Goal: Information Seeking & Learning: Learn about a topic

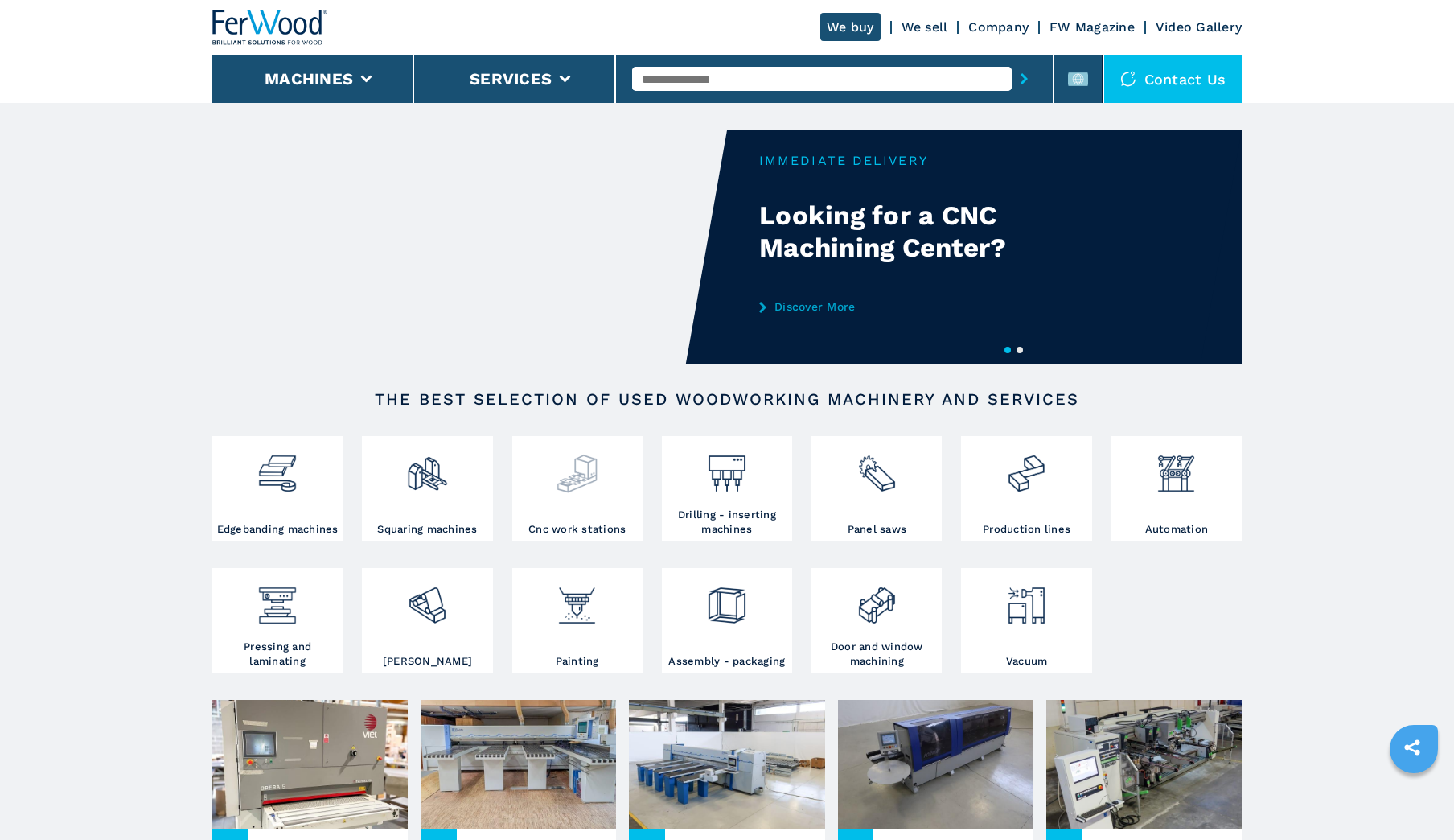
scroll to position [161, 0]
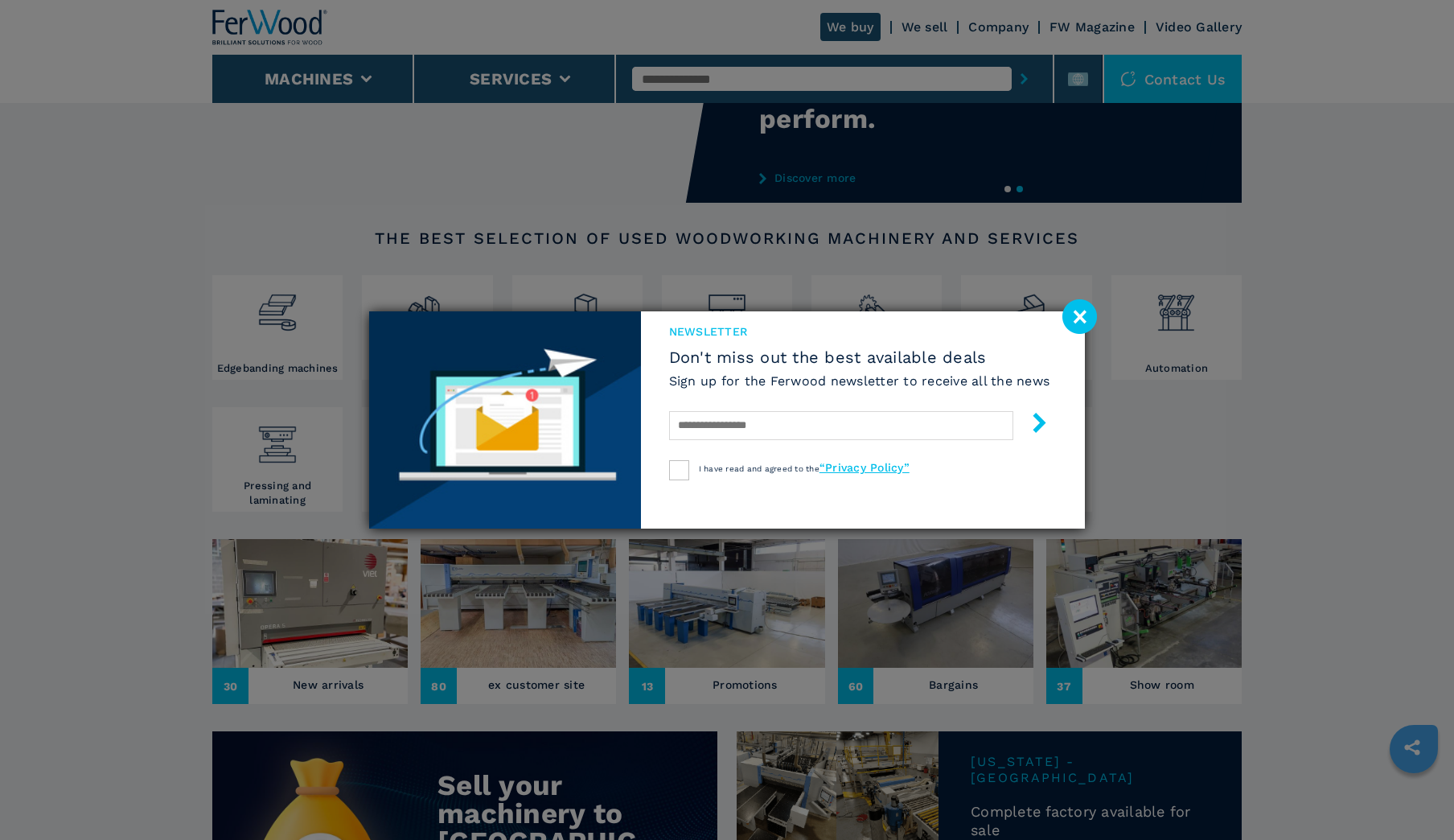
click at [1076, 314] on image at bounding box center [1079, 316] width 34 height 34
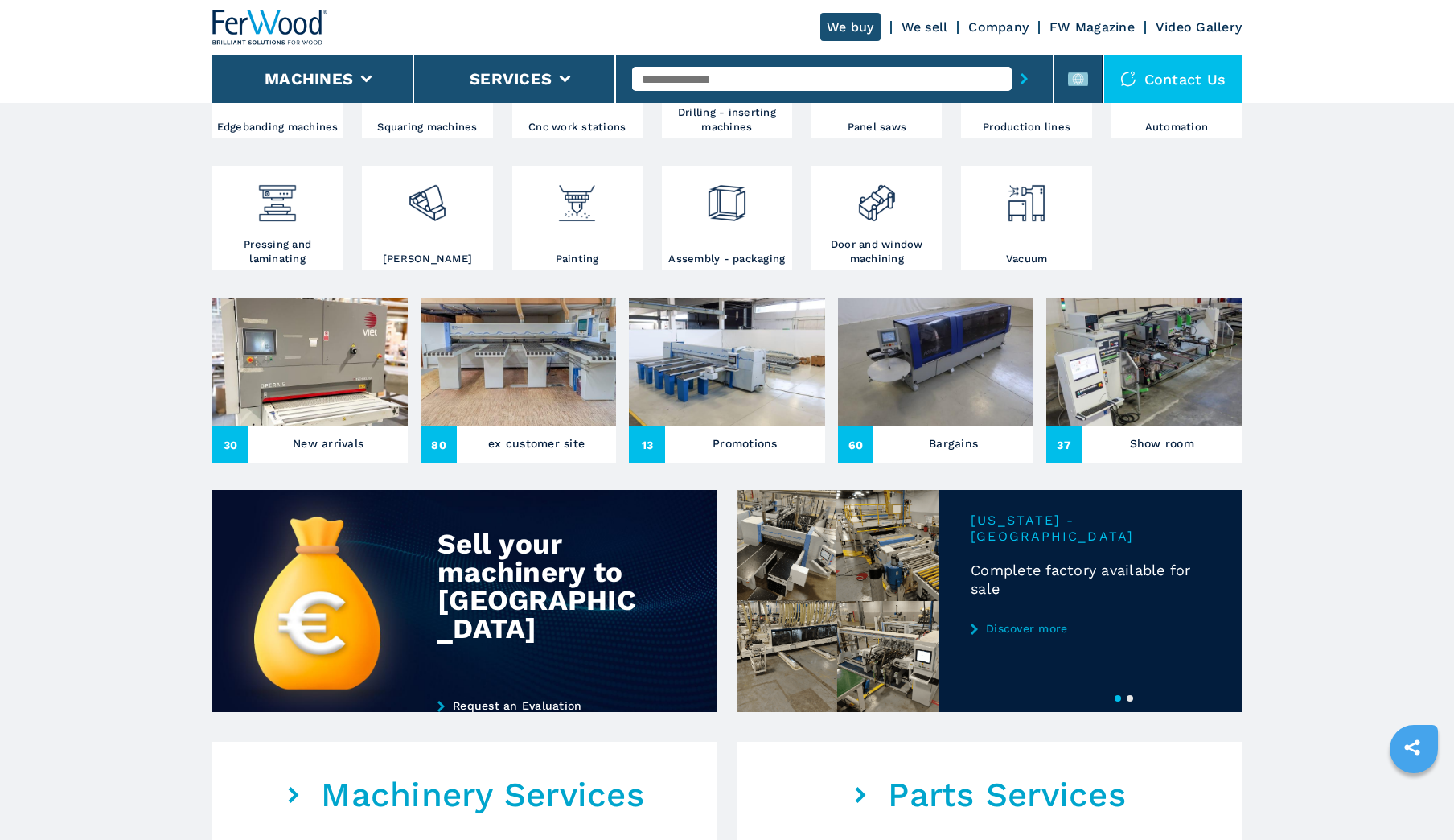
scroll to position [81, 0]
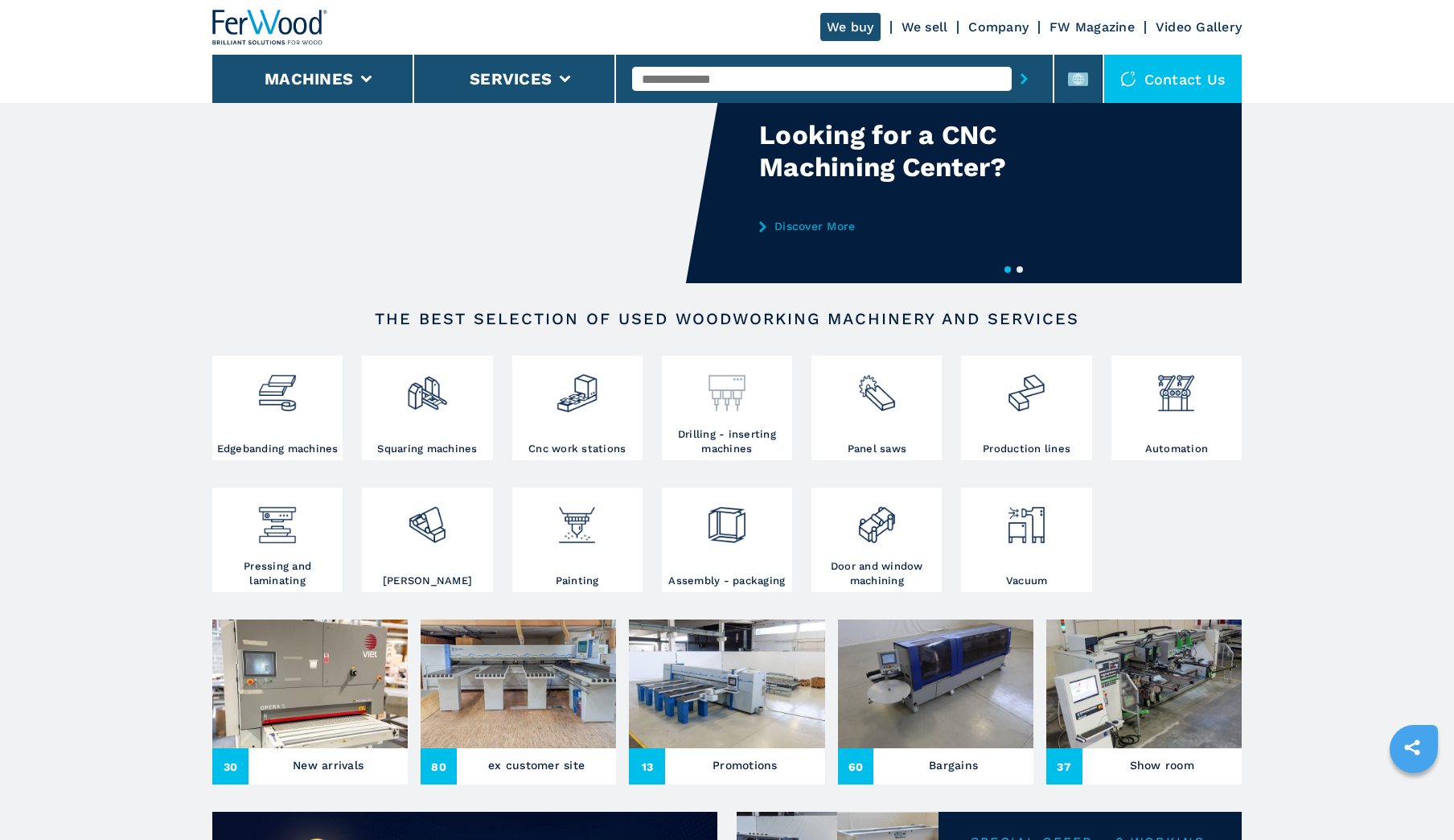
click at [747, 432] on h3 "Drilling - inserting machines" at bounding box center [727, 441] width 123 height 29
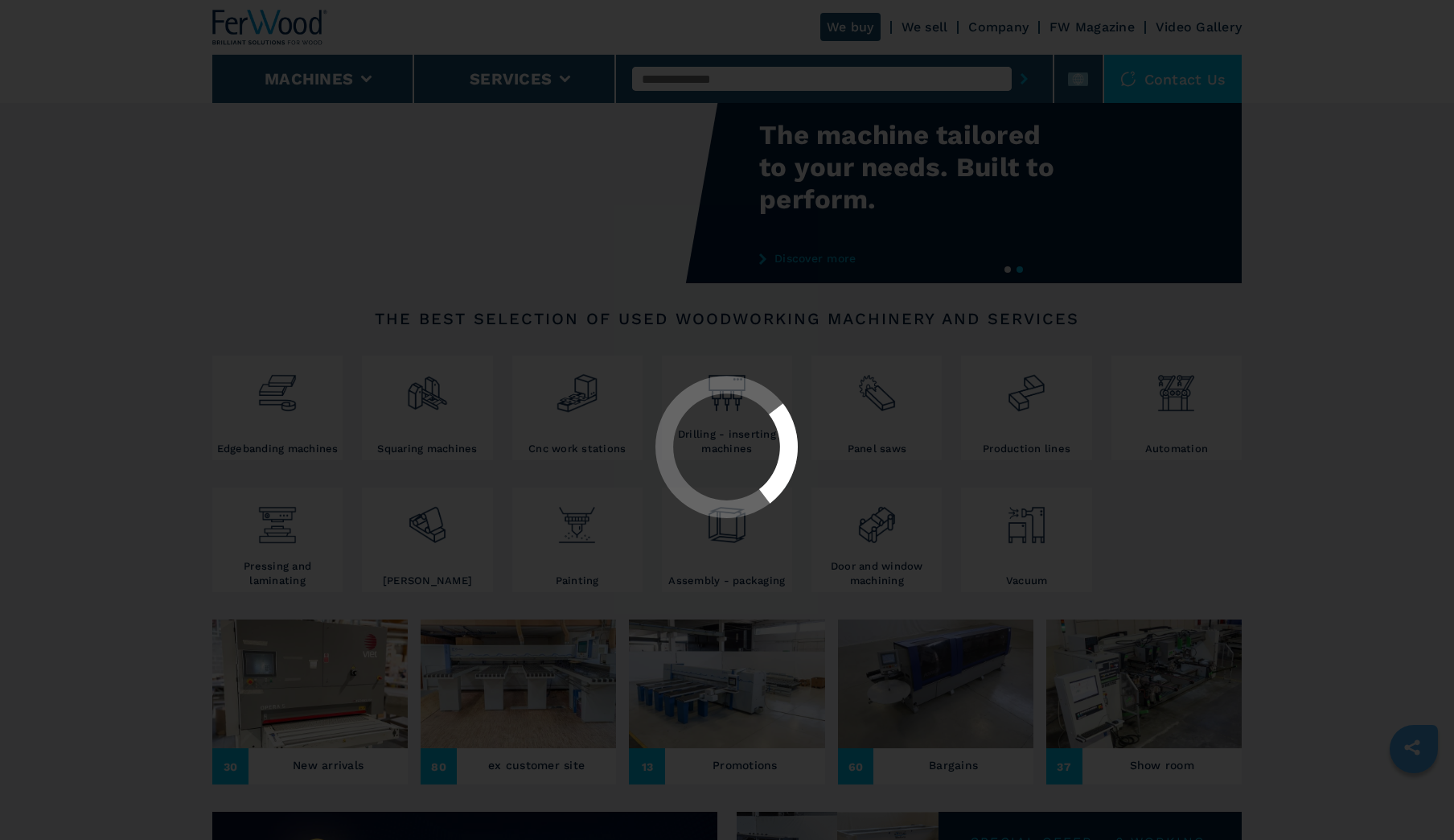
select select "**********"
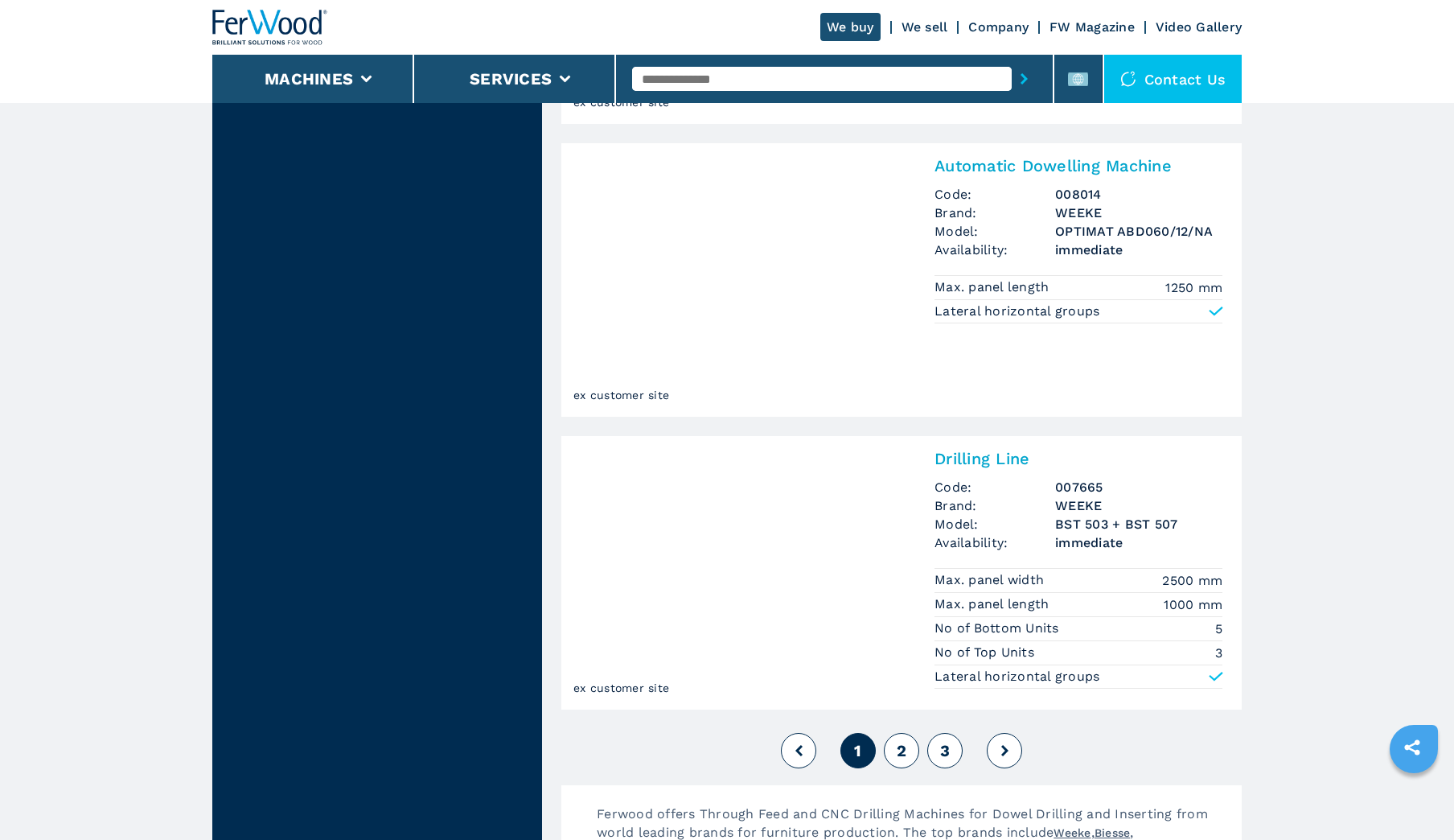
scroll to position [3539, 0]
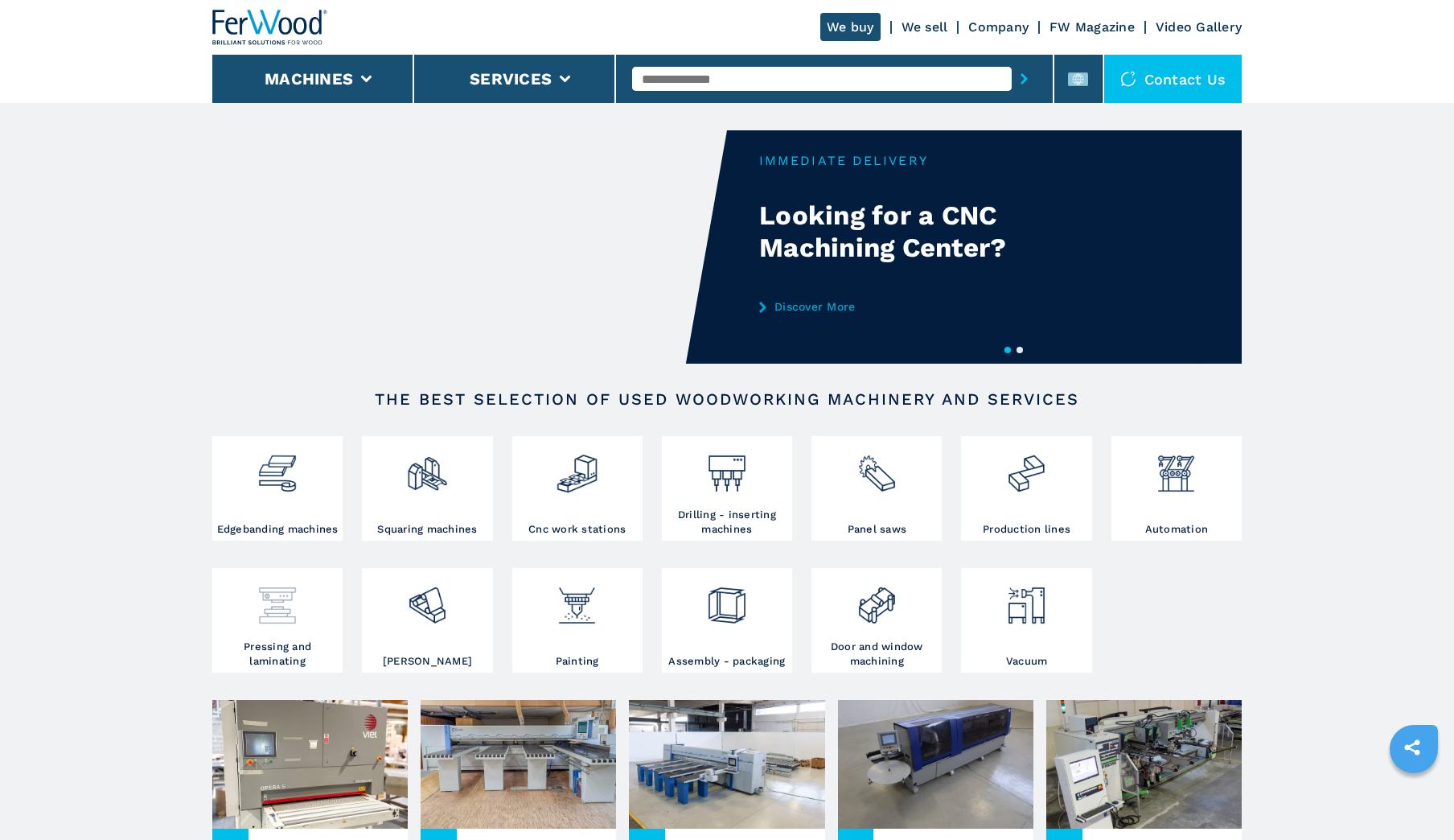
click at [279, 608] on img at bounding box center [277, 599] width 43 height 54
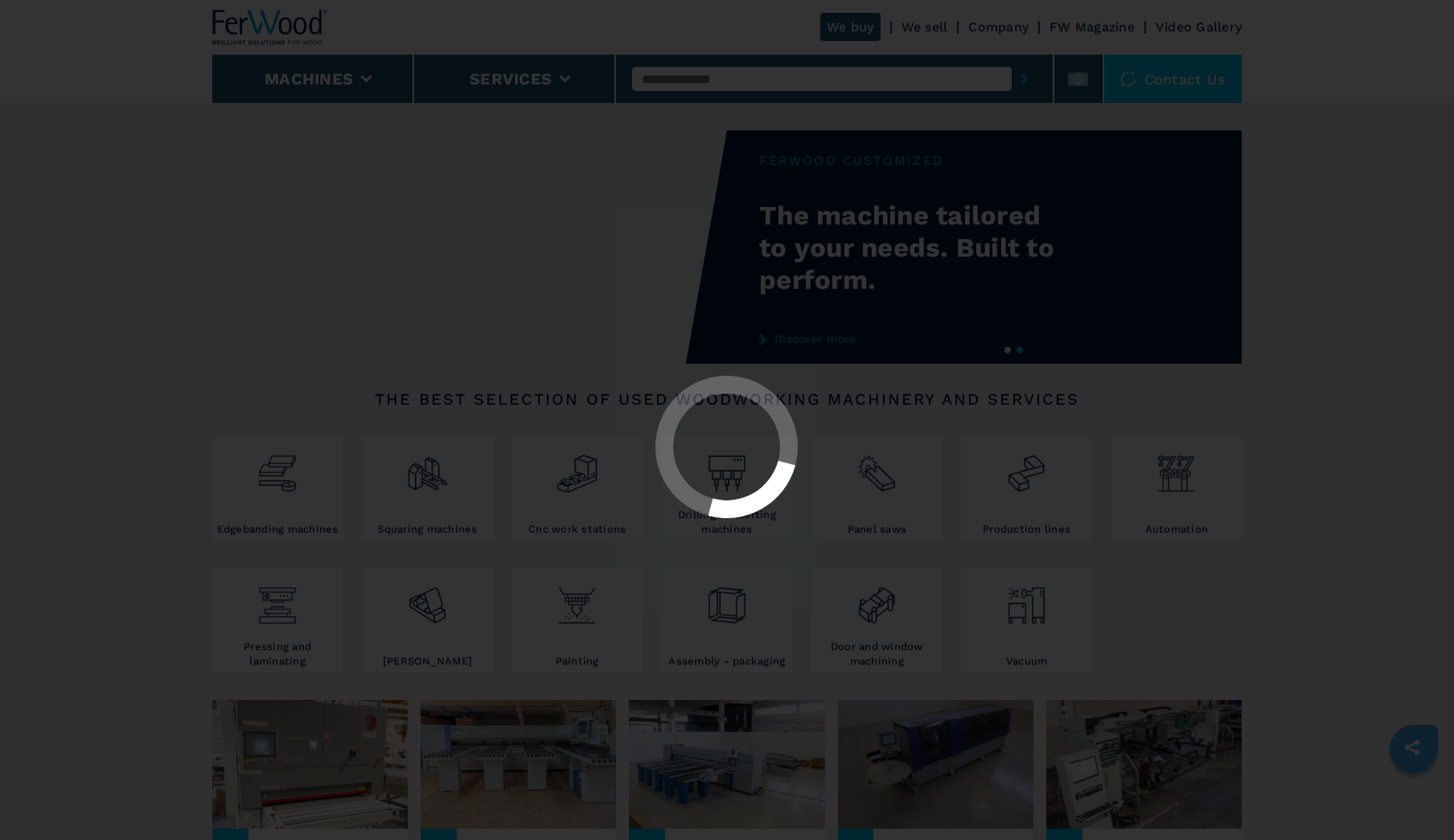
select select "**********"
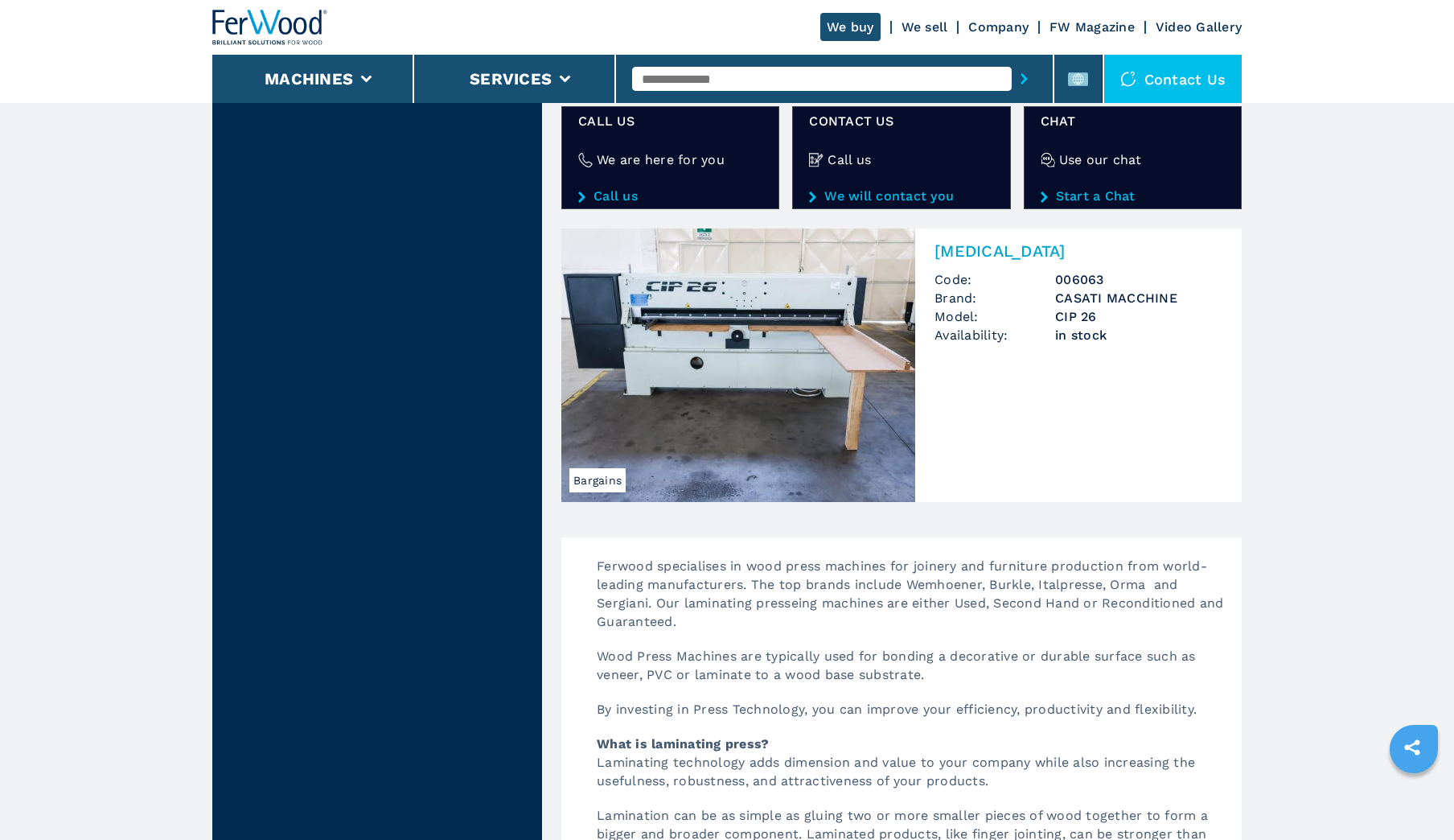
scroll to position [2252, 0]
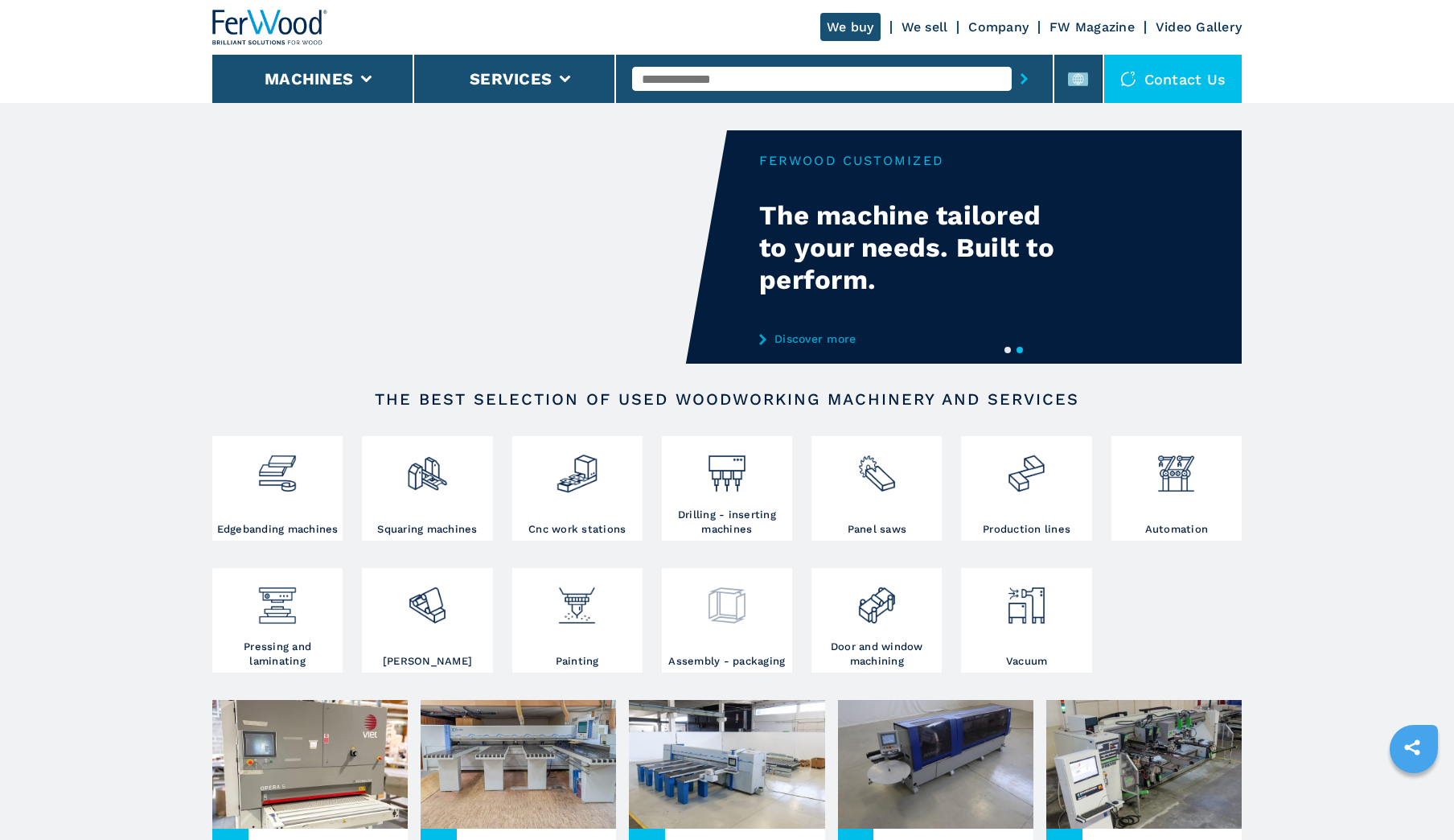
click at [743, 617] on img at bounding box center [726, 599] width 43 height 54
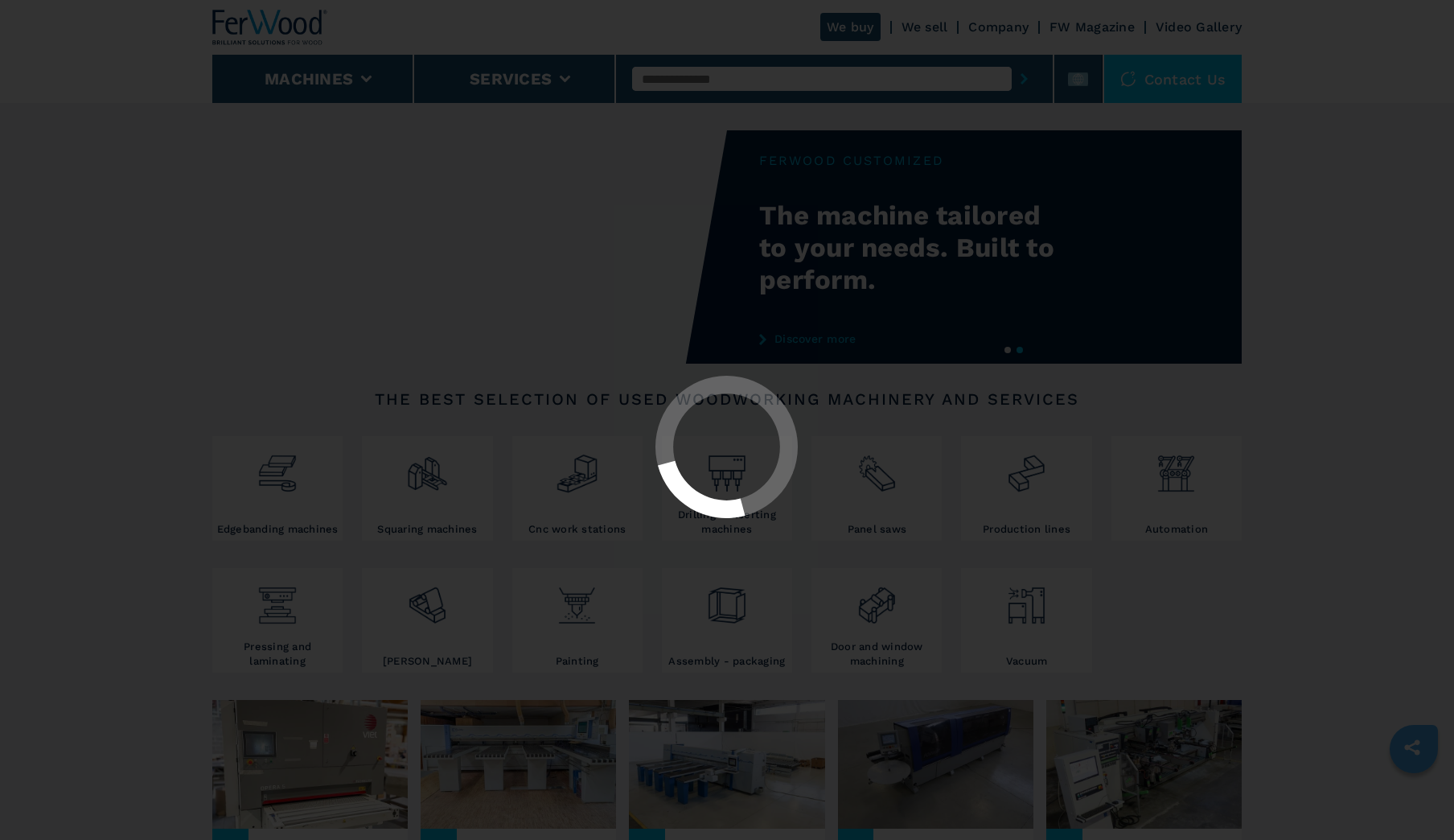
select select "**********"
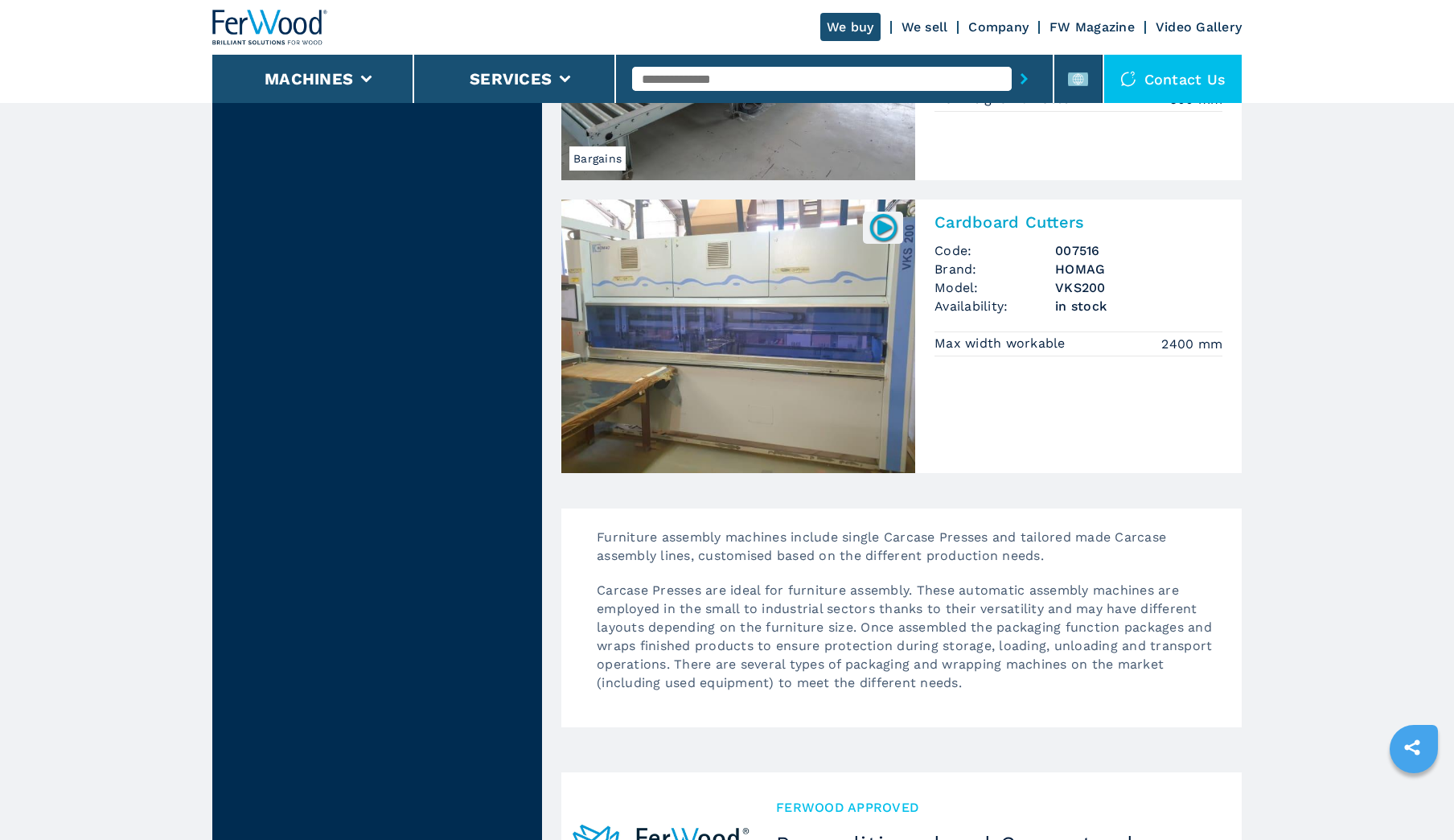
scroll to position [2975, 0]
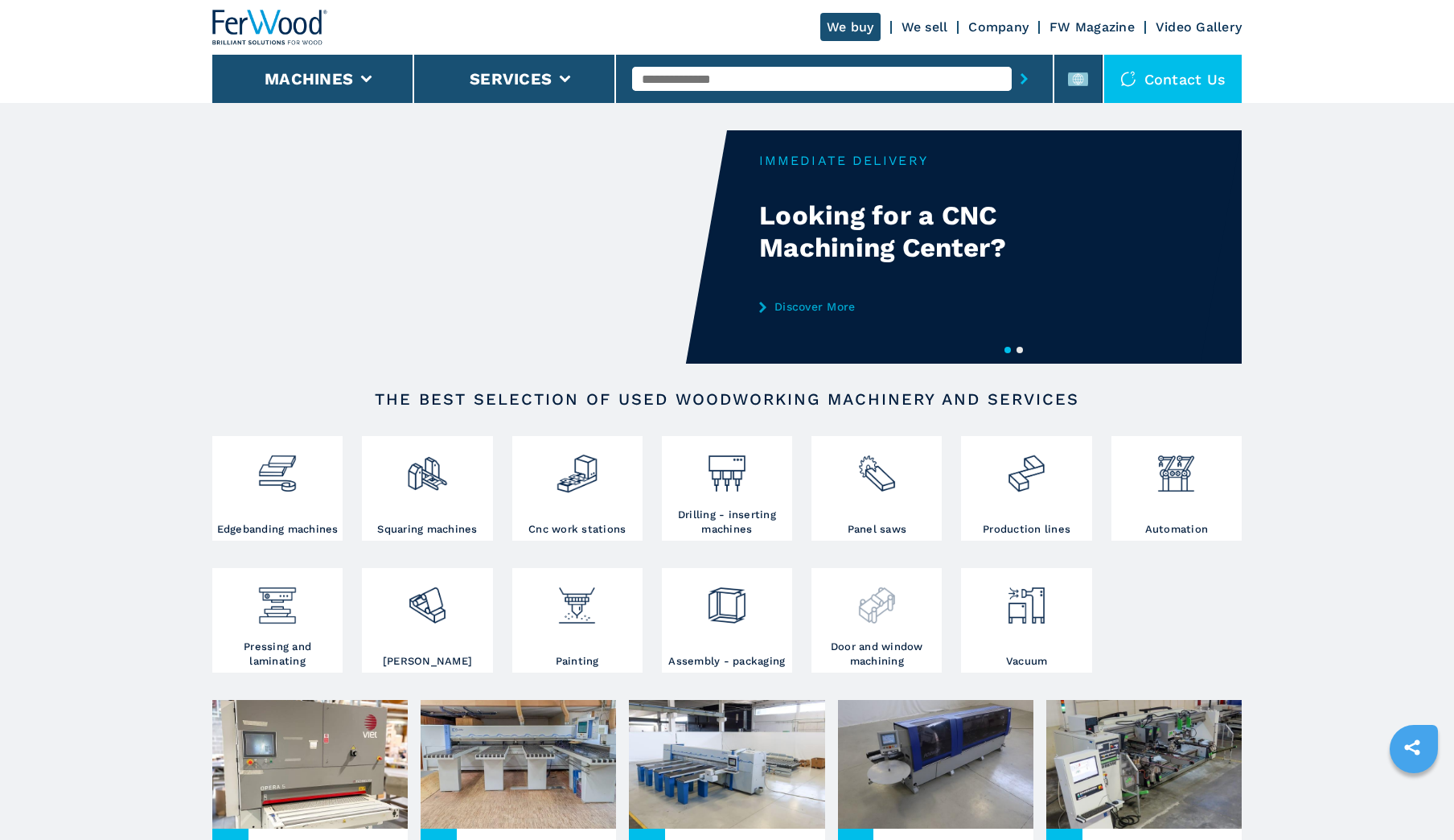
click at [887, 649] on h3 "Door and window machining" at bounding box center [877, 653] width 123 height 29
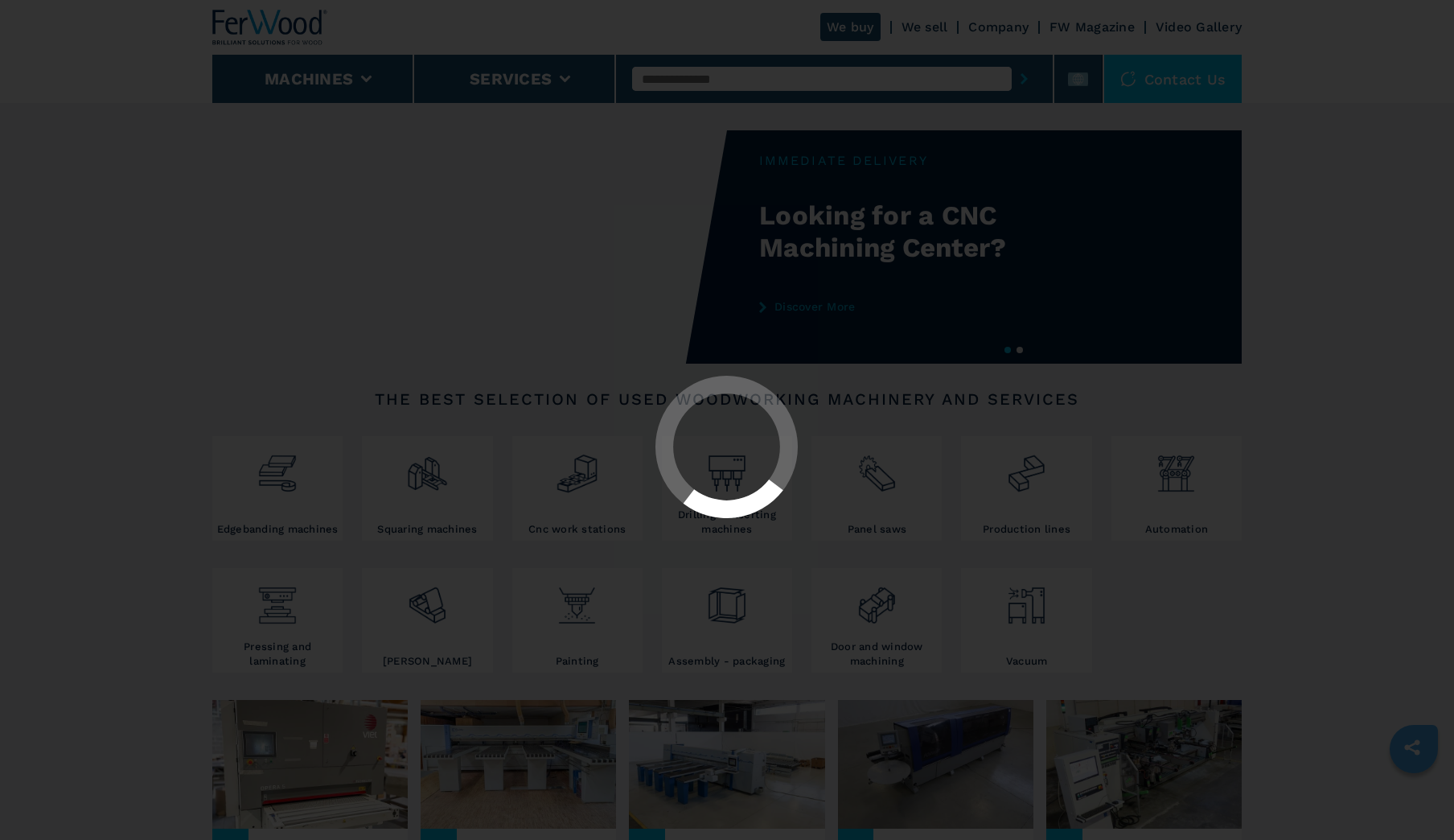
select select "**********"
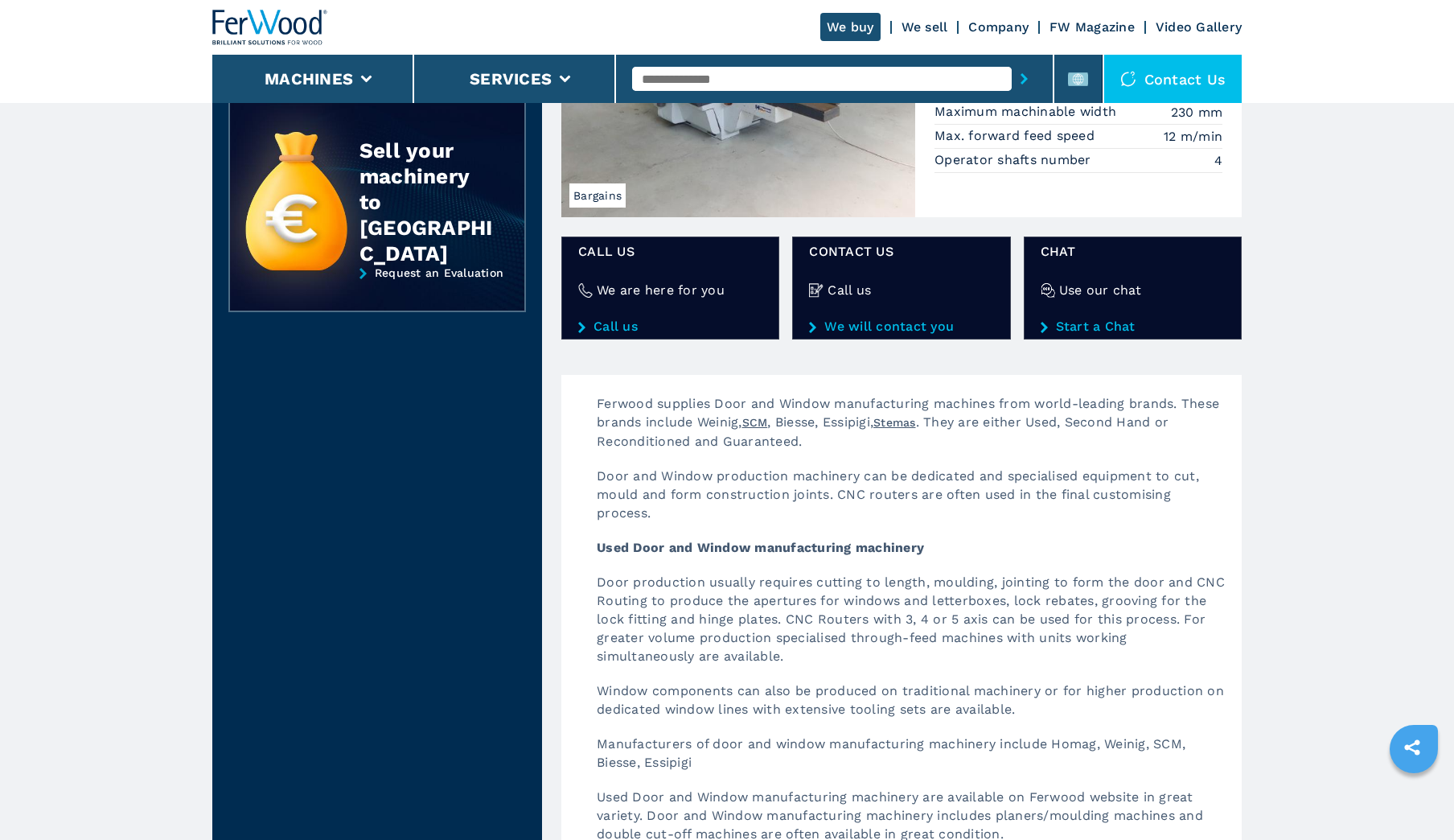
scroll to position [81, 0]
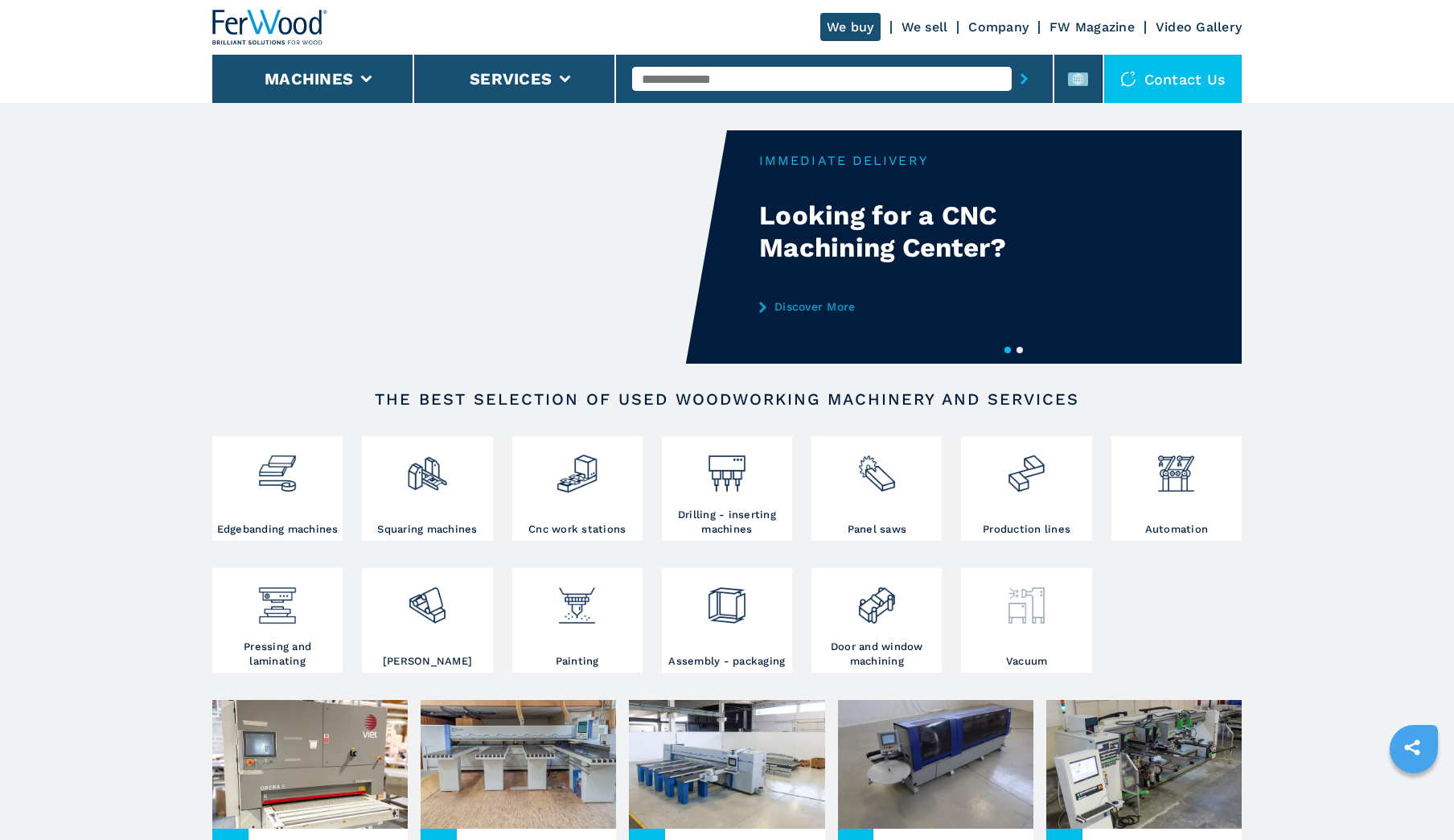
click at [1000, 632] on div at bounding box center [1027, 613] width 123 height 82
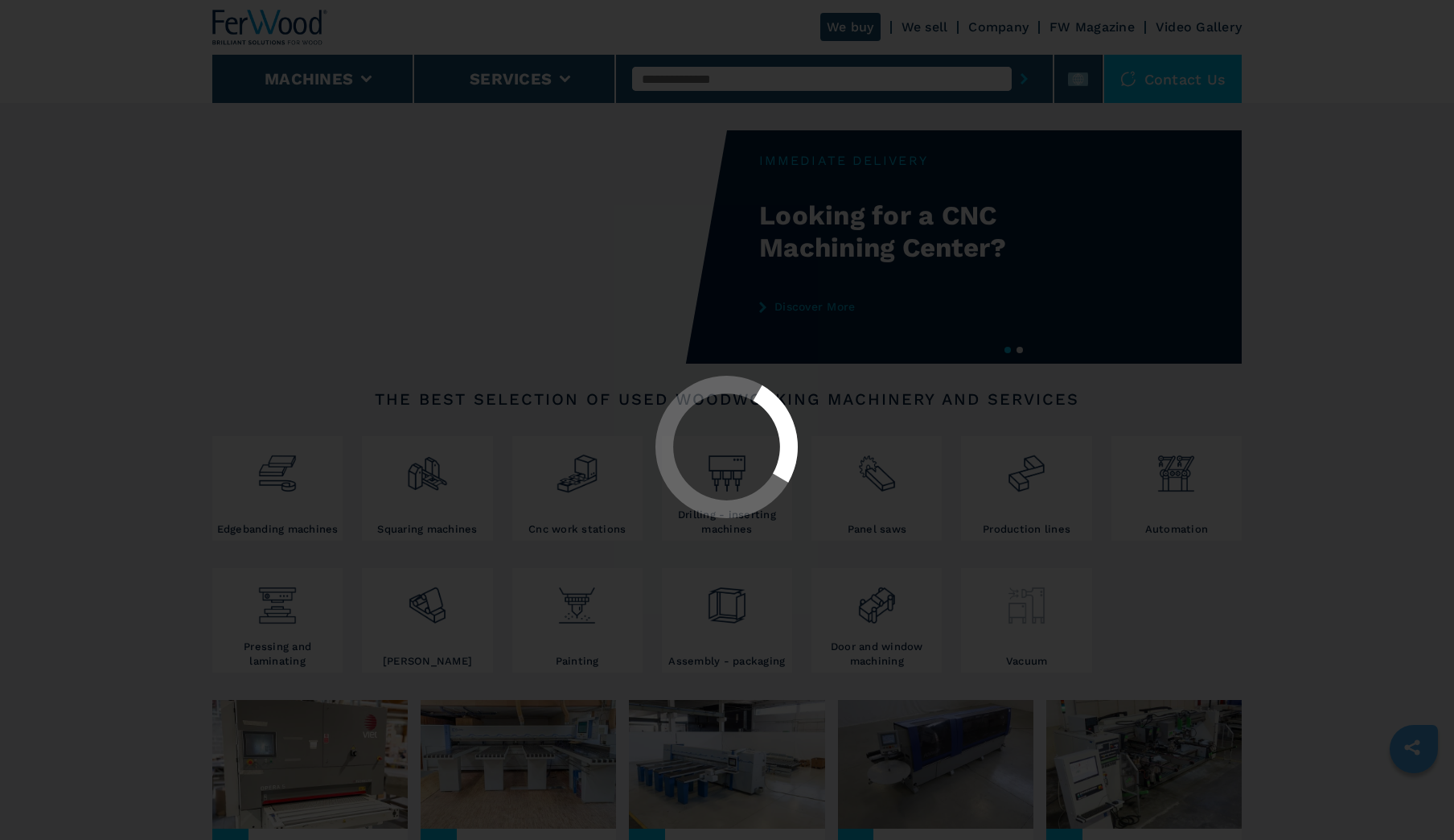
select select "******"
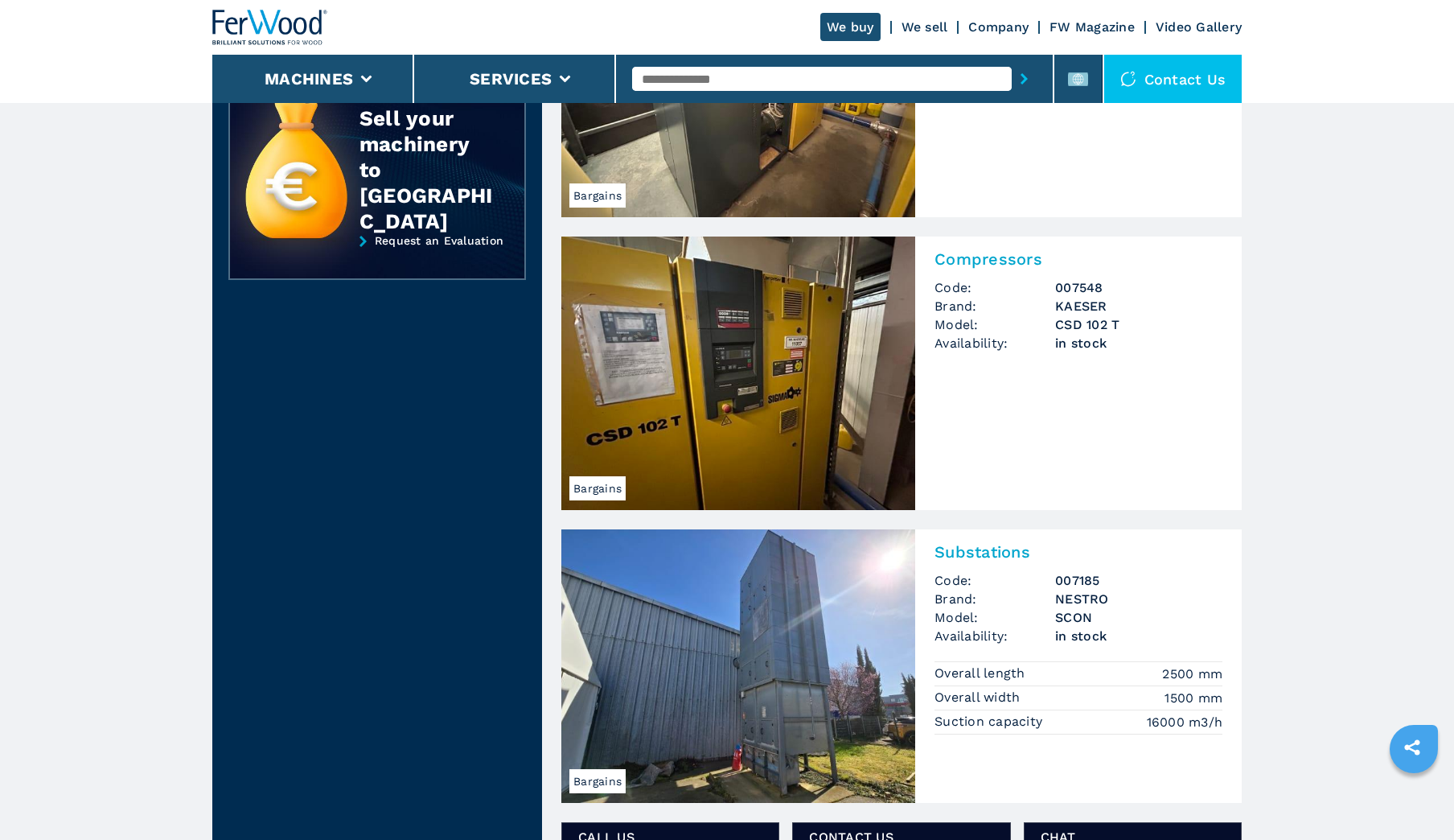
scroll to position [402, 0]
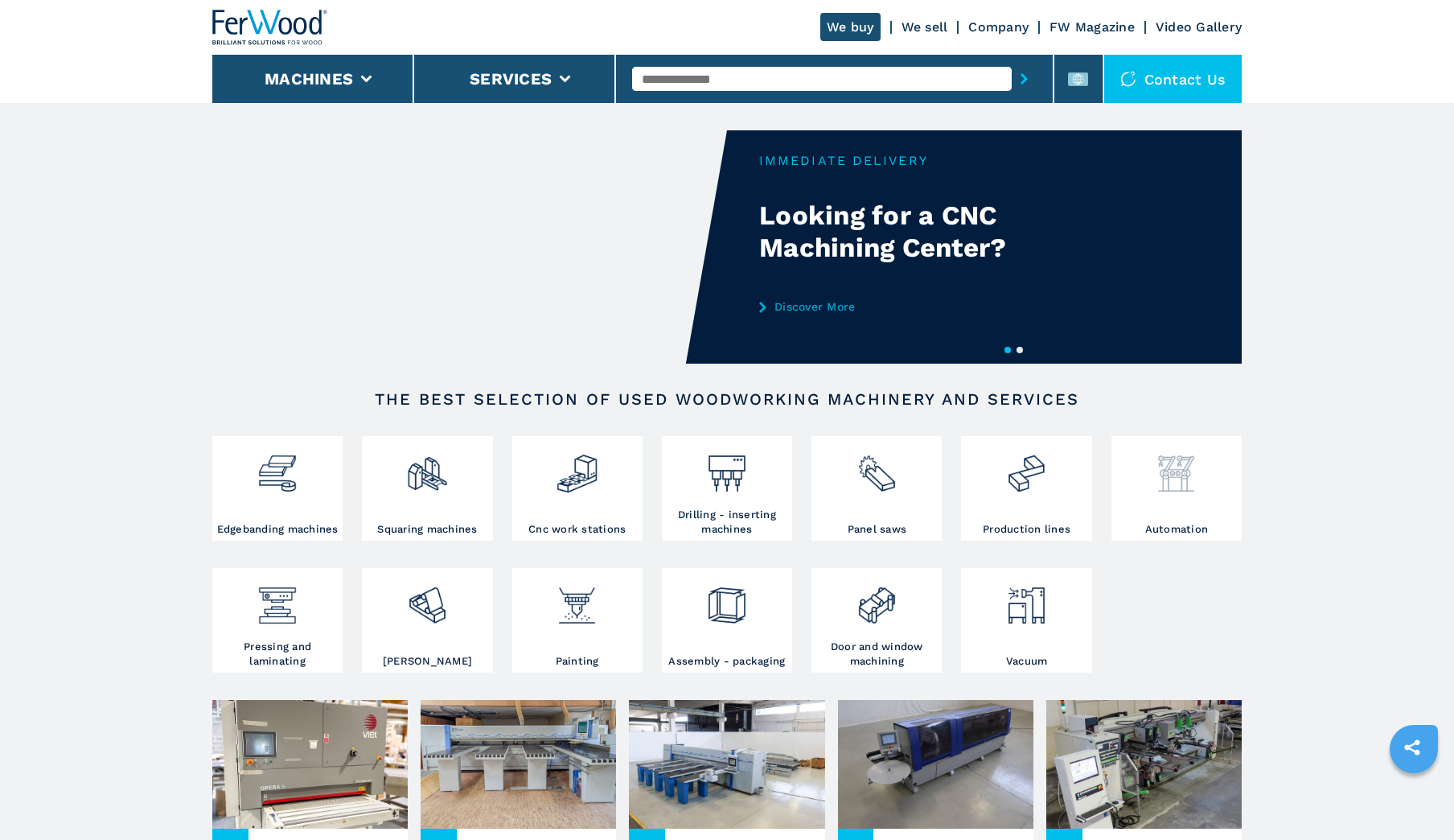
click at [1203, 484] on div at bounding box center [1177, 467] width 123 height 54
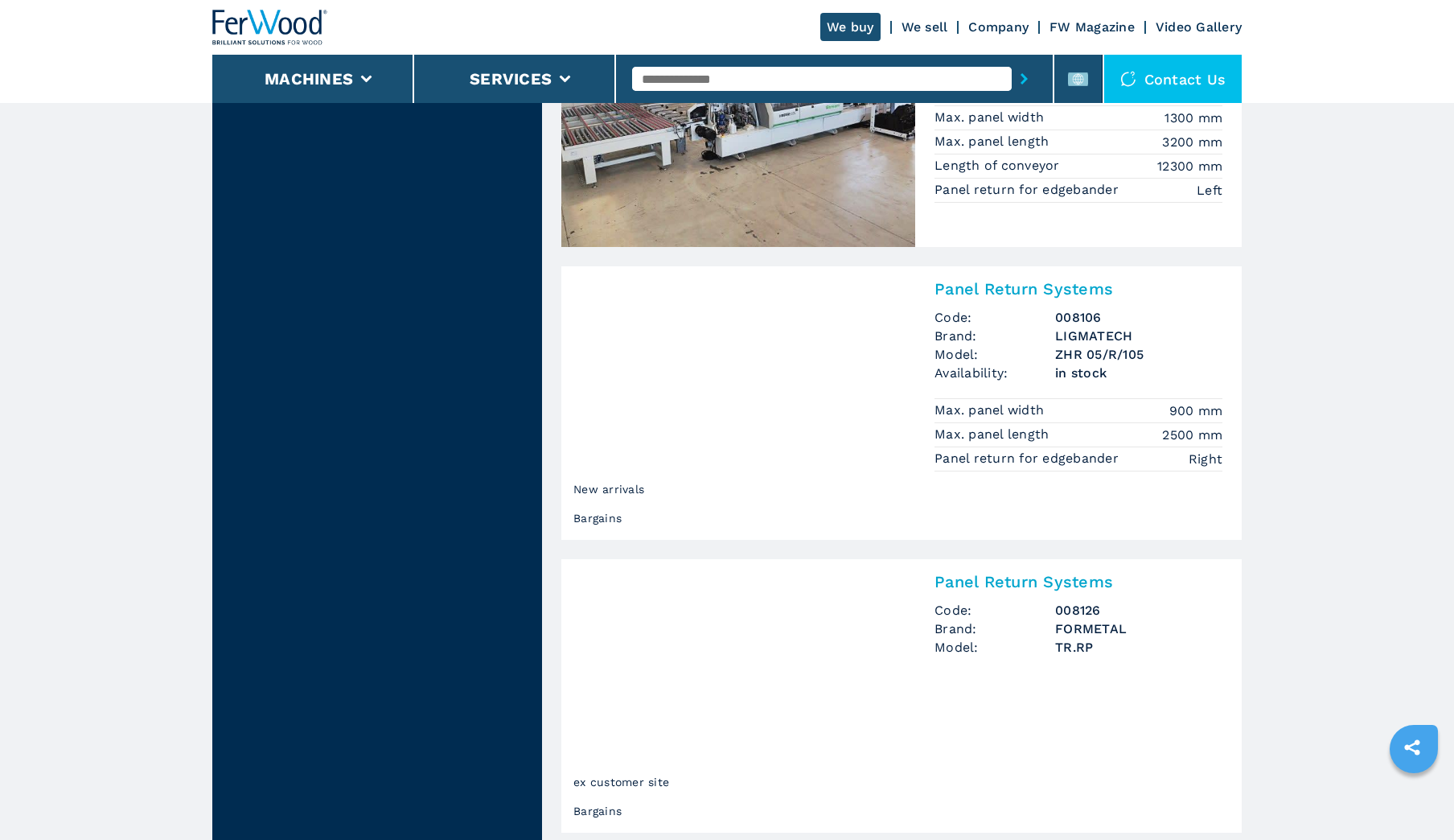
scroll to position [3217, 0]
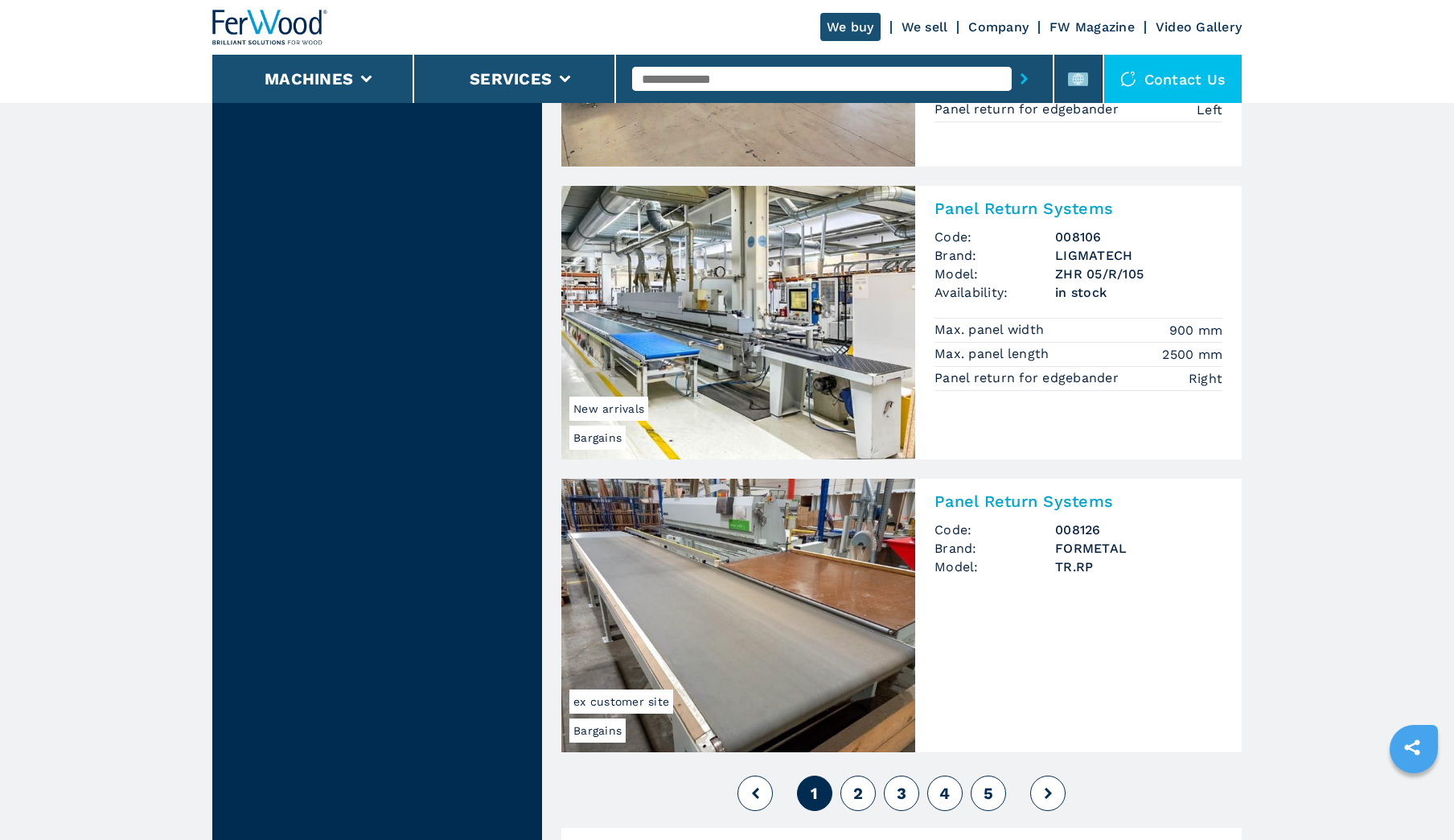
click at [860, 793] on span "2" at bounding box center [858, 793] width 10 height 19
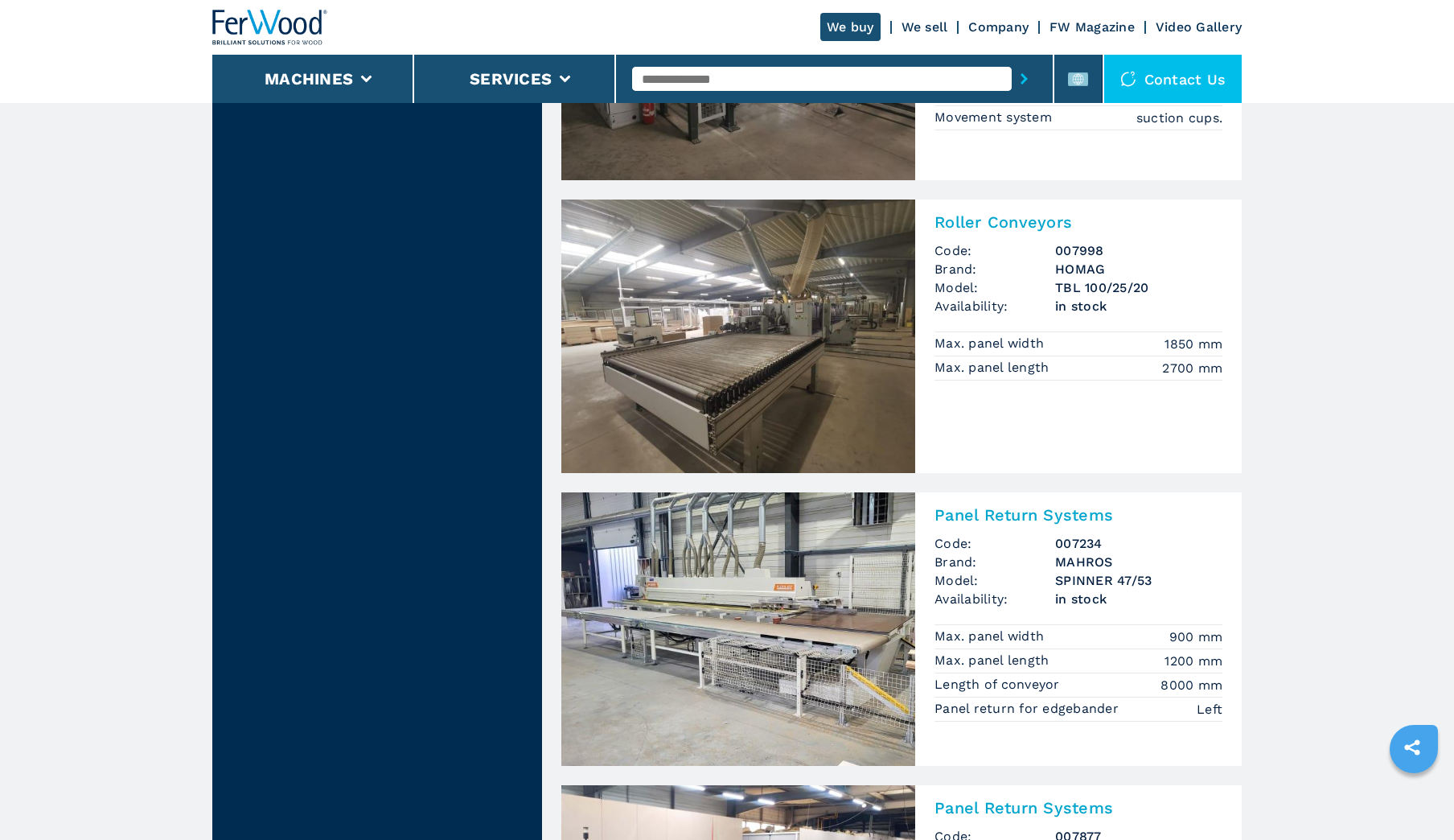
scroll to position [3378, 0]
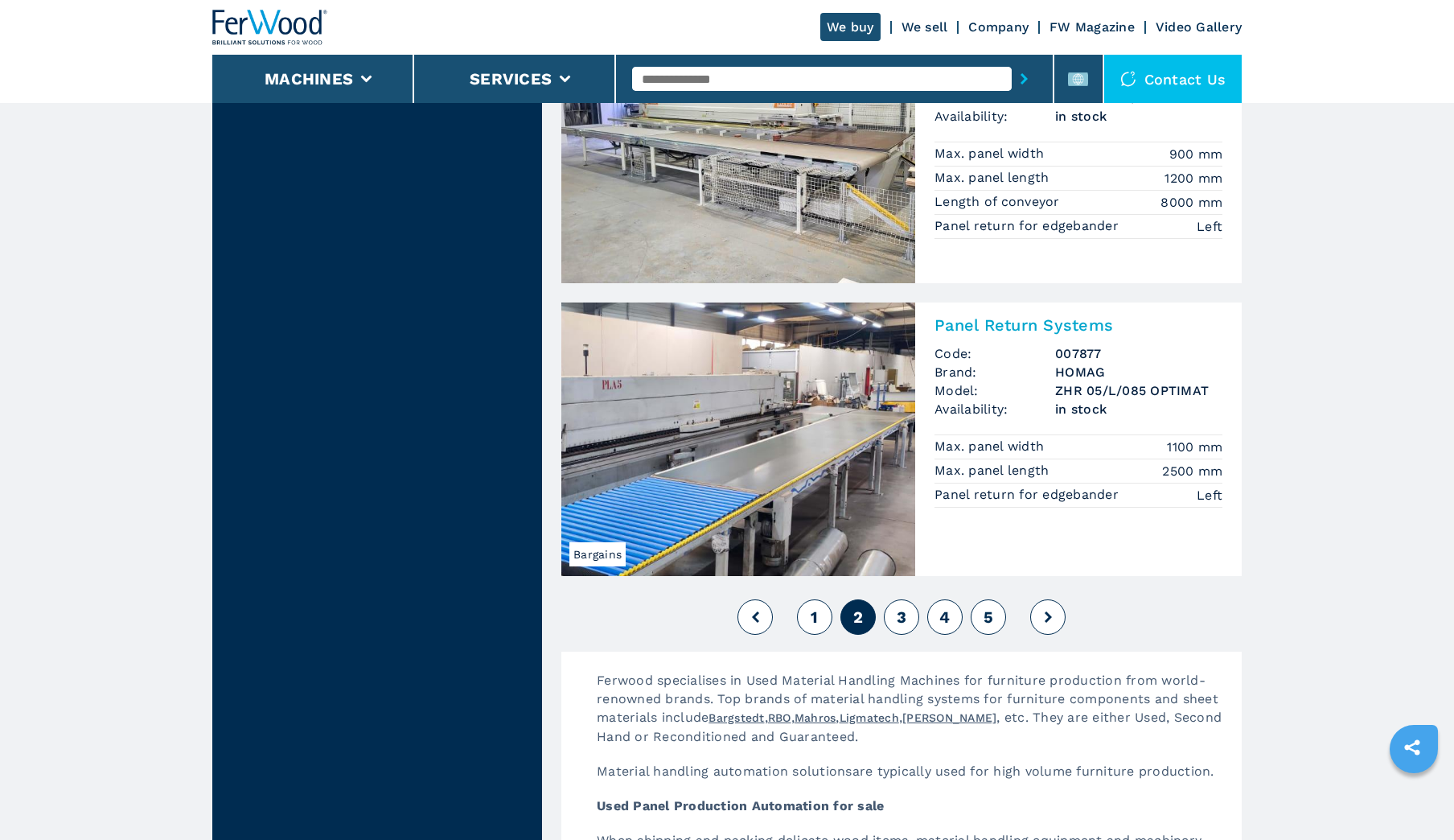
click at [900, 616] on span "3" at bounding box center [901, 617] width 10 height 19
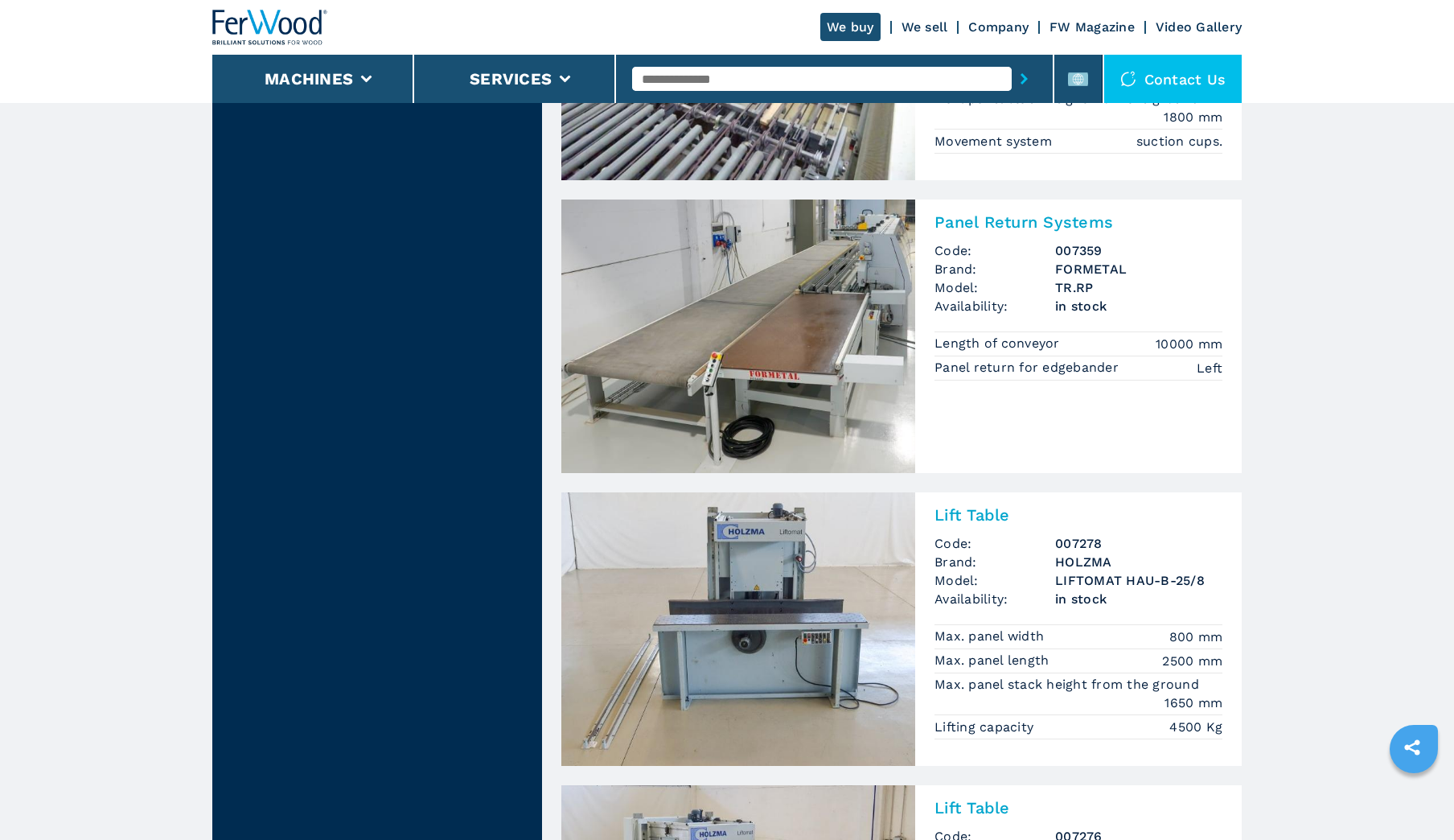
scroll to position [3217, 0]
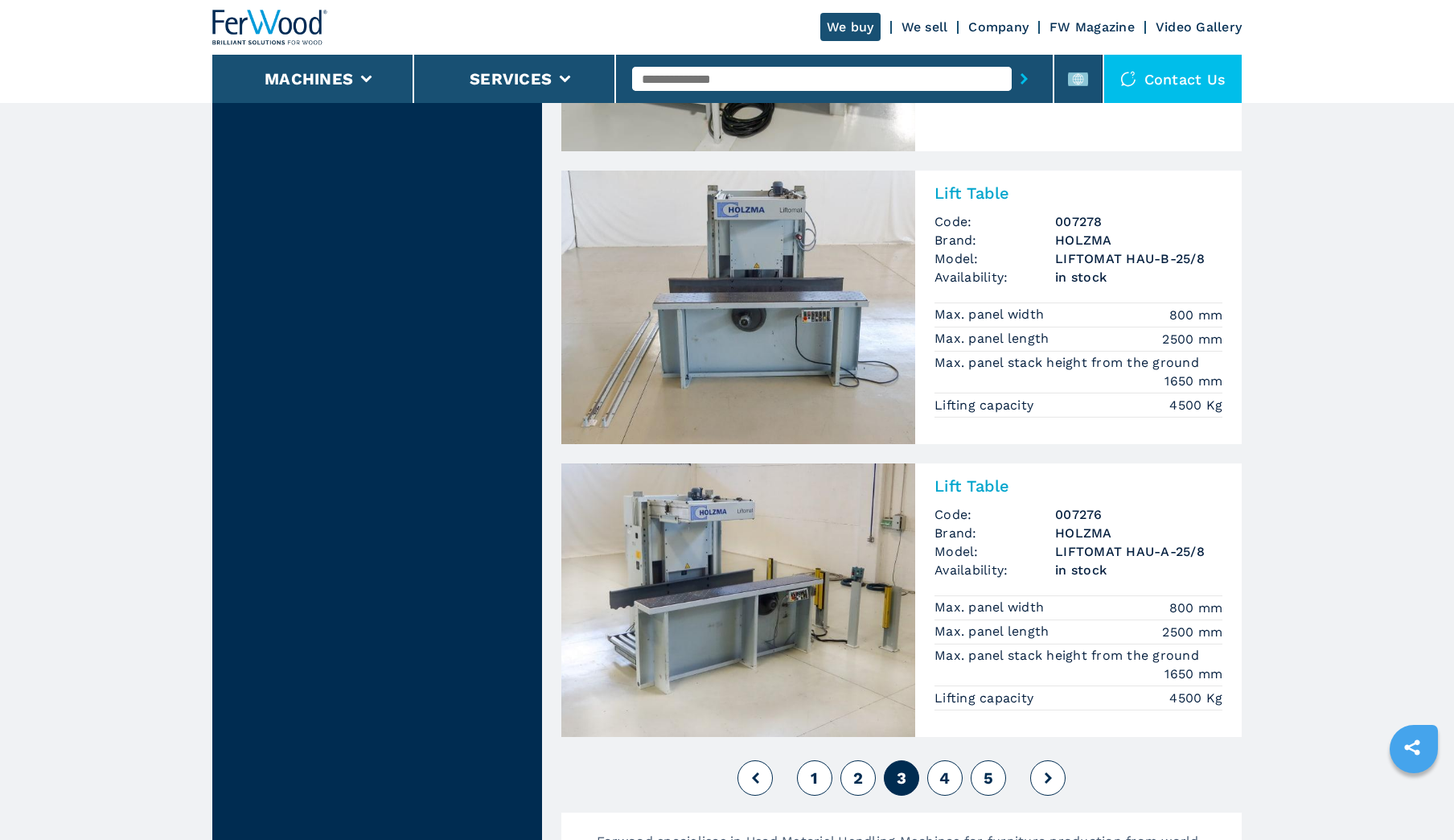
click at [949, 780] on span "4" at bounding box center [944, 778] width 11 height 19
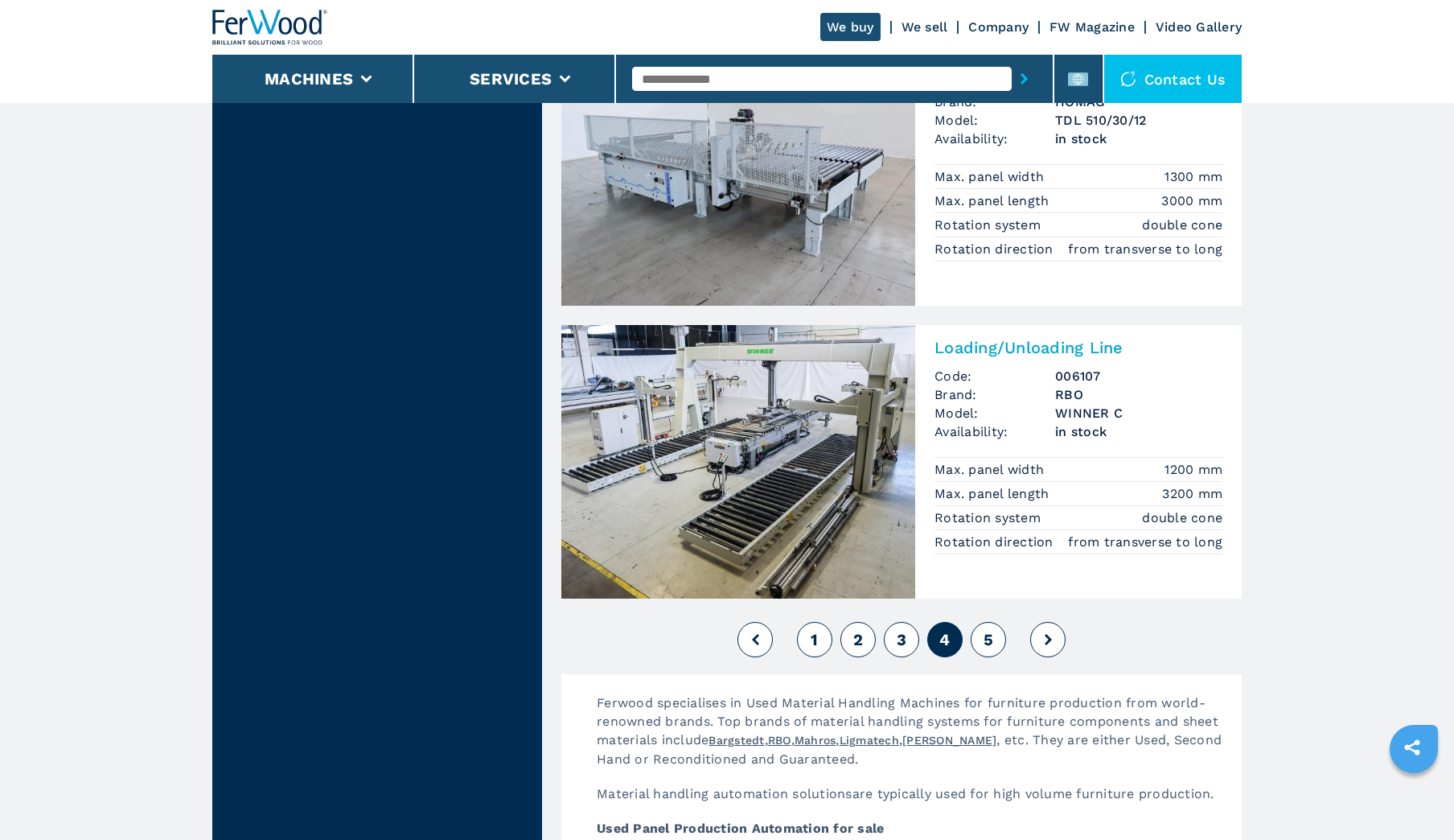
scroll to position [3700, 0]
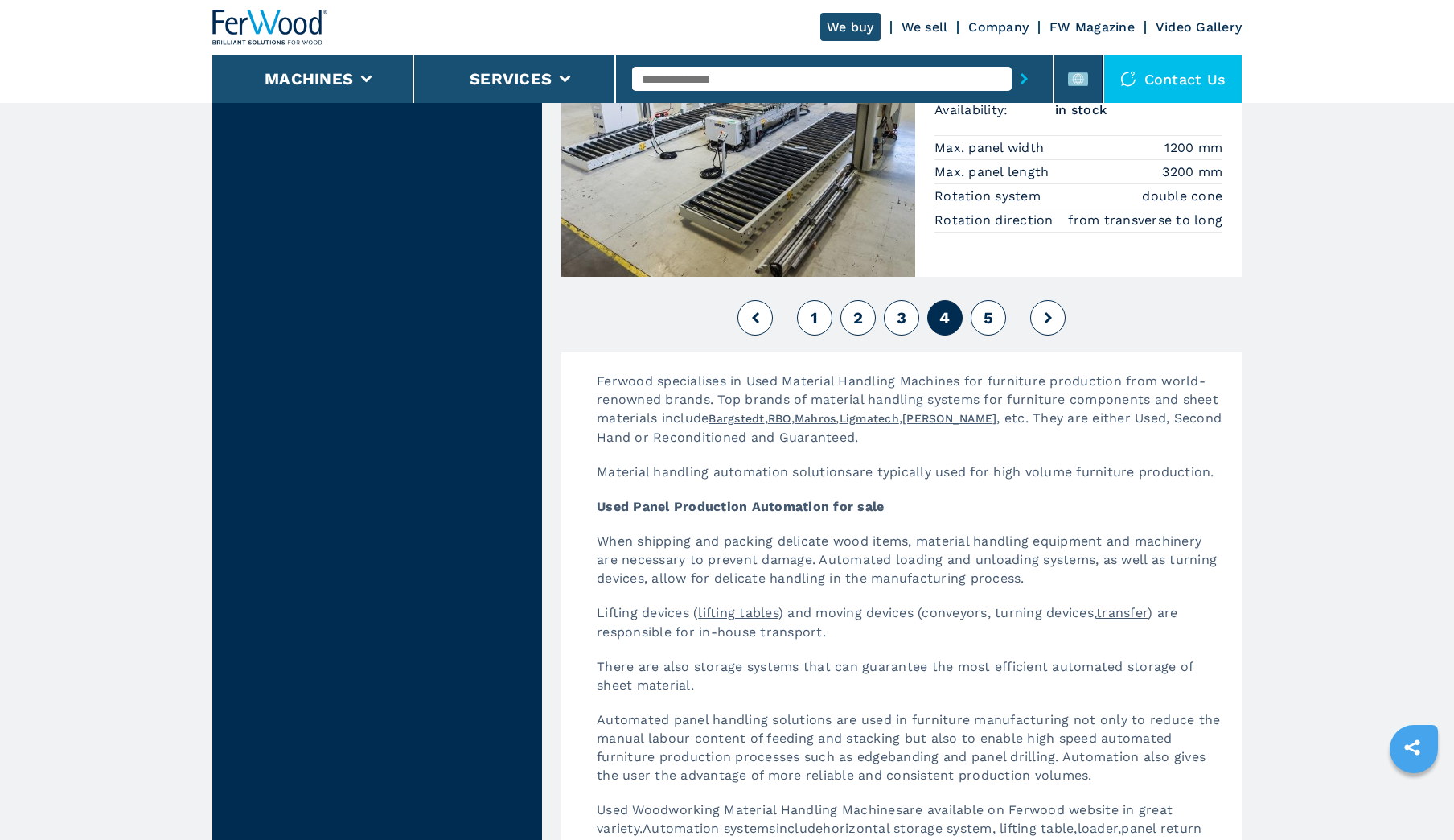
click at [983, 314] on button "5" at bounding box center [988, 317] width 35 height 35
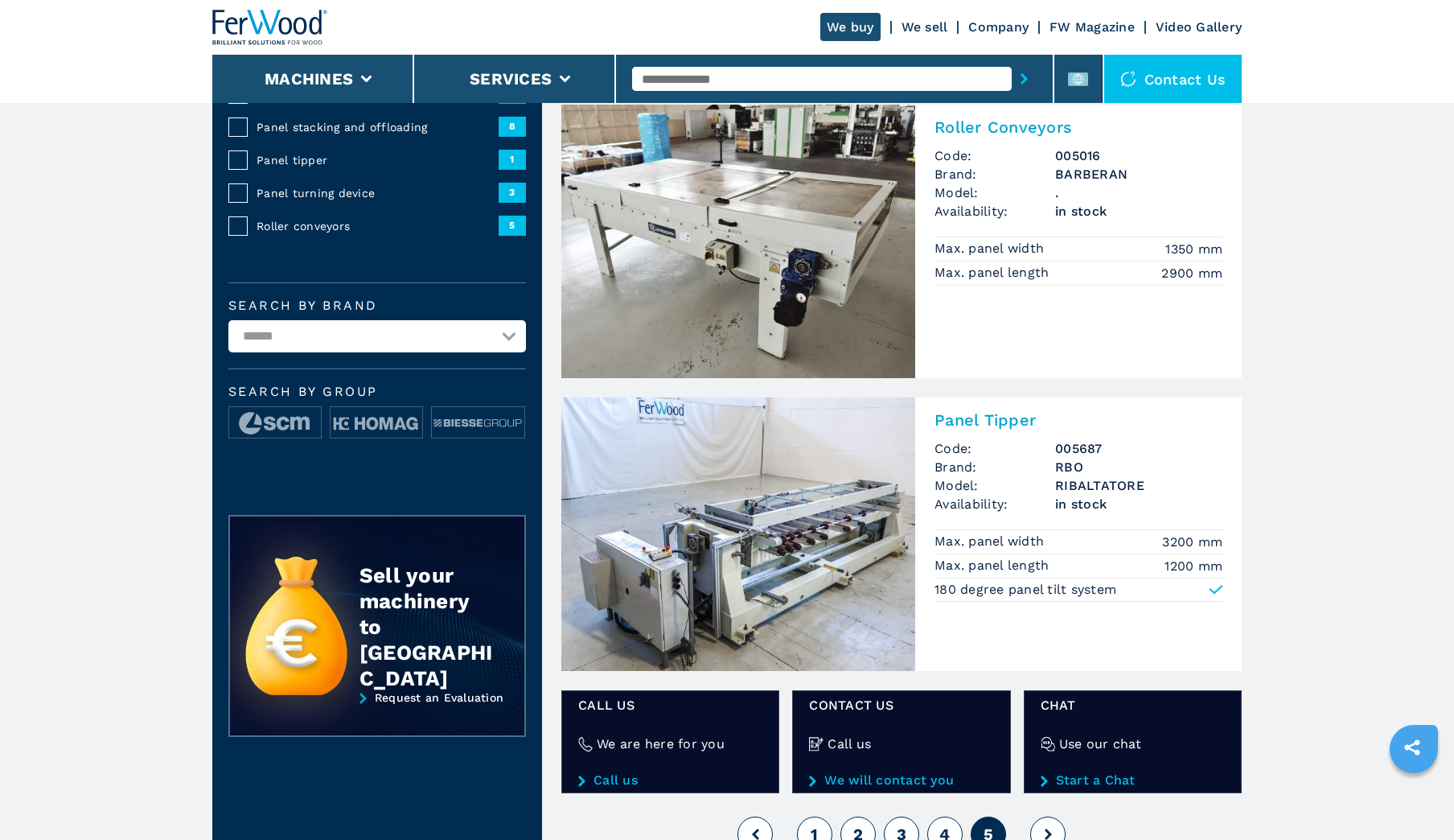
scroll to position [644, 0]
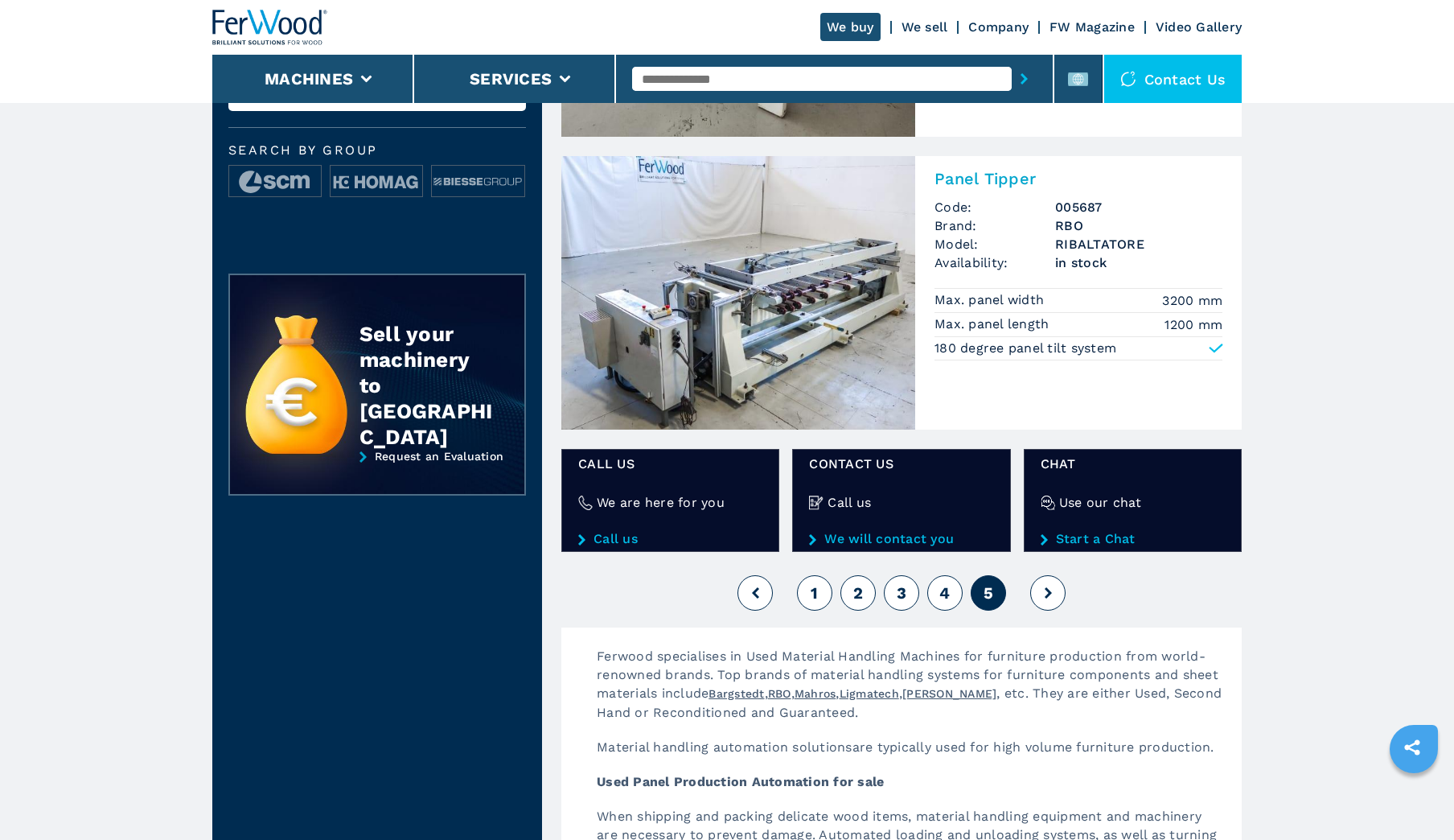
click at [1037, 589] on button at bounding box center [1048, 593] width 35 height 35
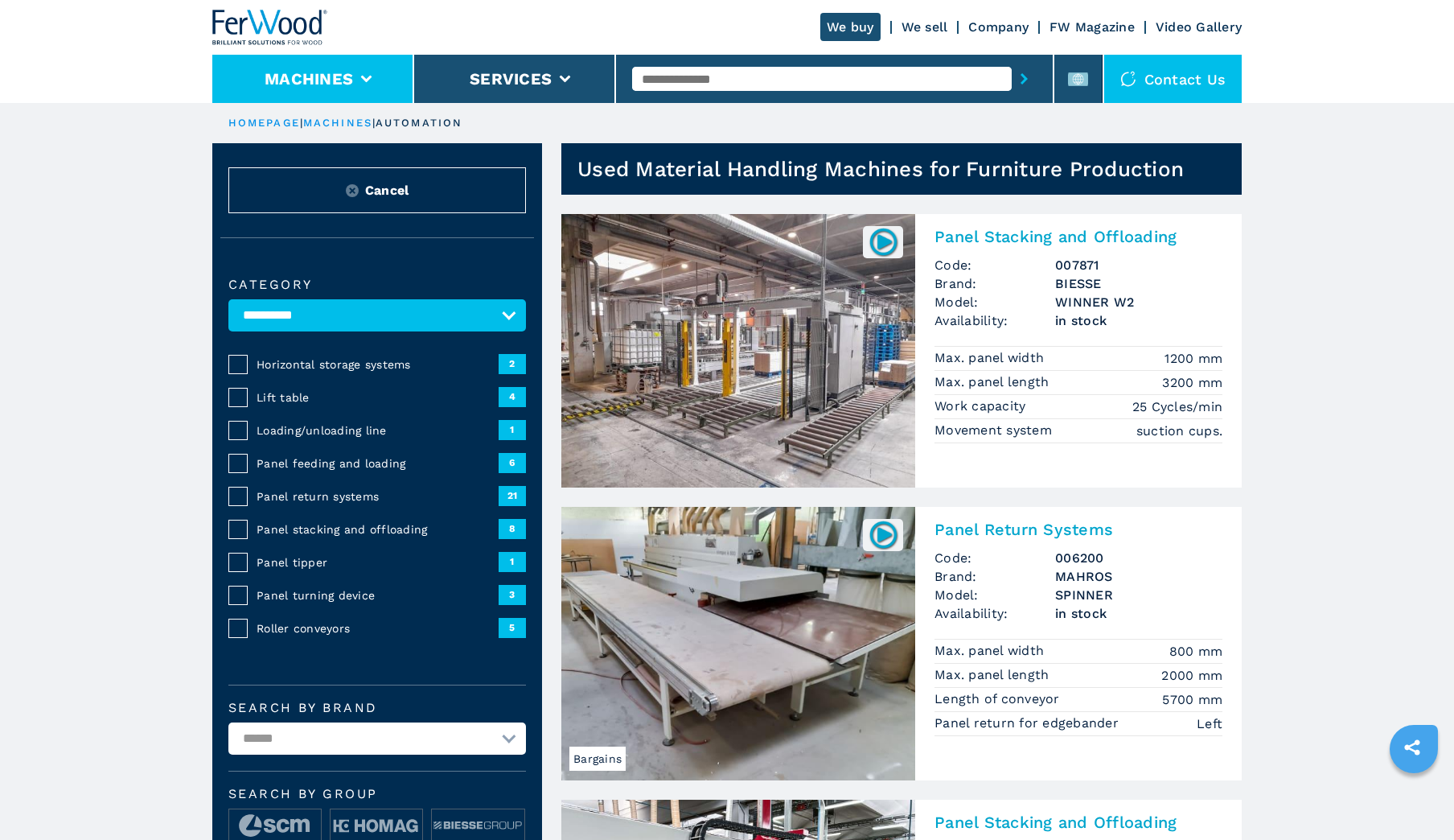
click at [373, 79] on li "Machines" at bounding box center [313, 78] width 201 height 48
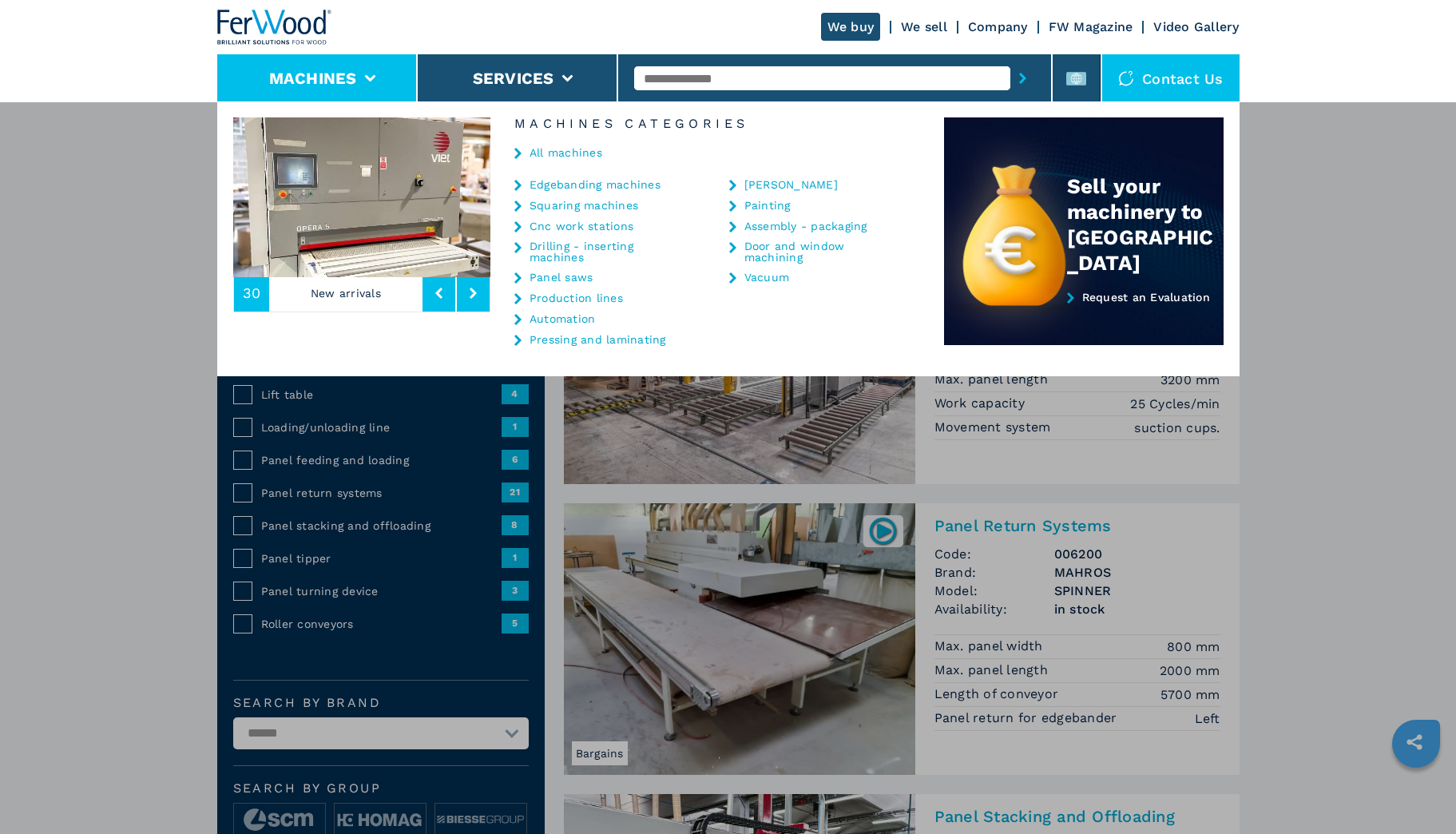
click at [758, 203] on link "Painting" at bounding box center [767, 205] width 46 height 11
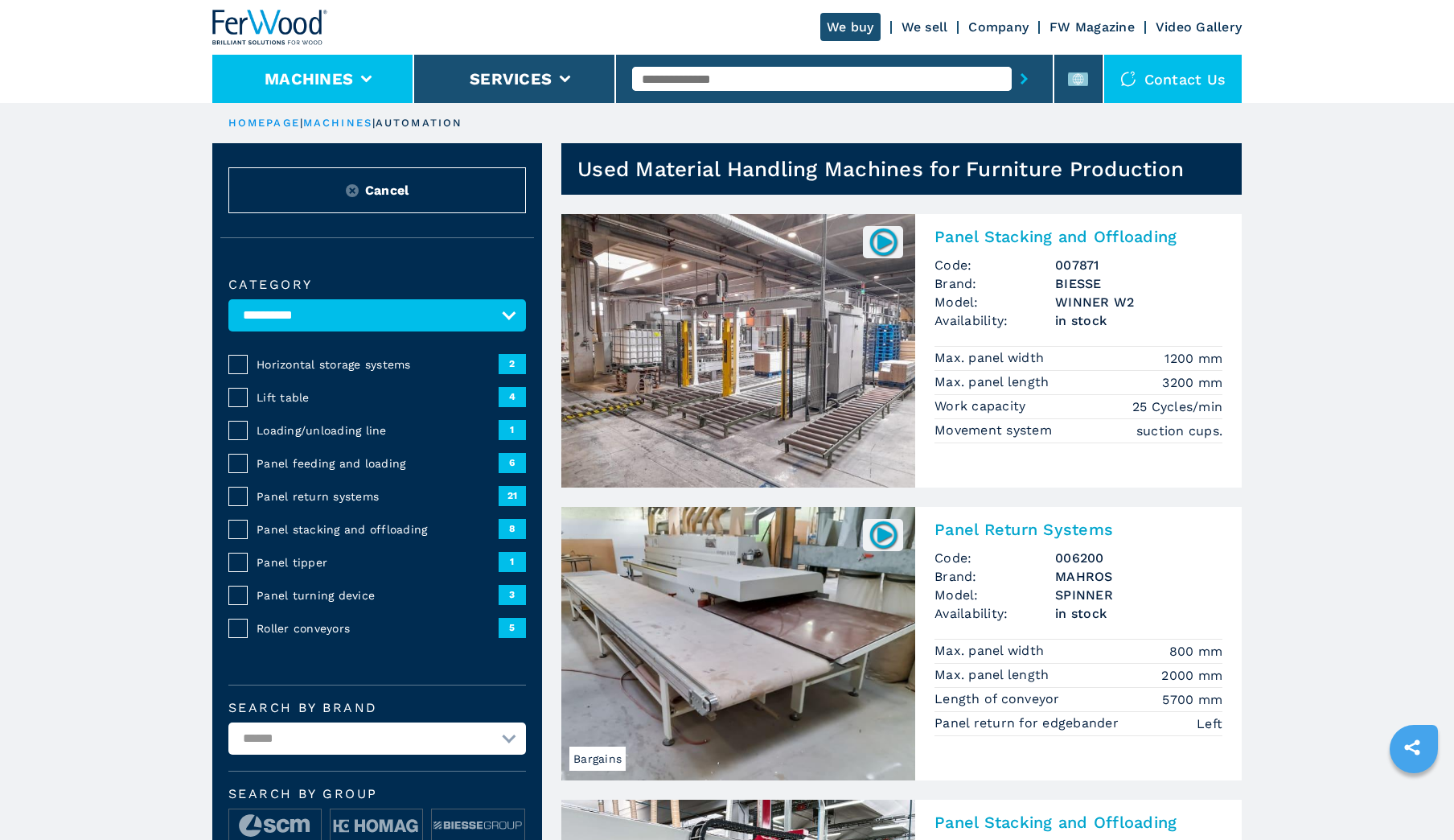
click at [360, 72] on li "Machines" at bounding box center [313, 78] width 201 height 48
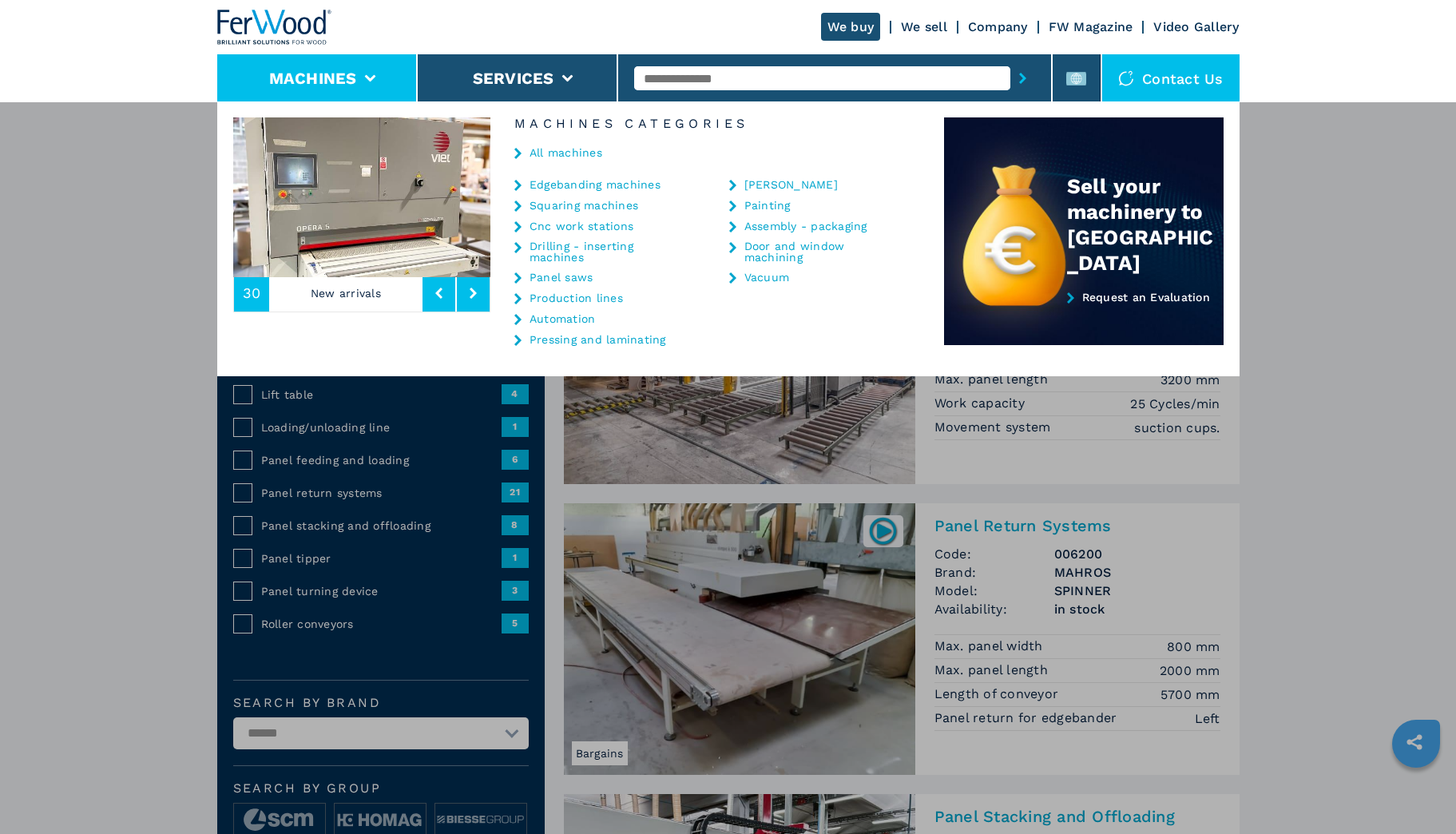
click at [558, 297] on link "Production lines" at bounding box center [576, 297] width 93 height 11
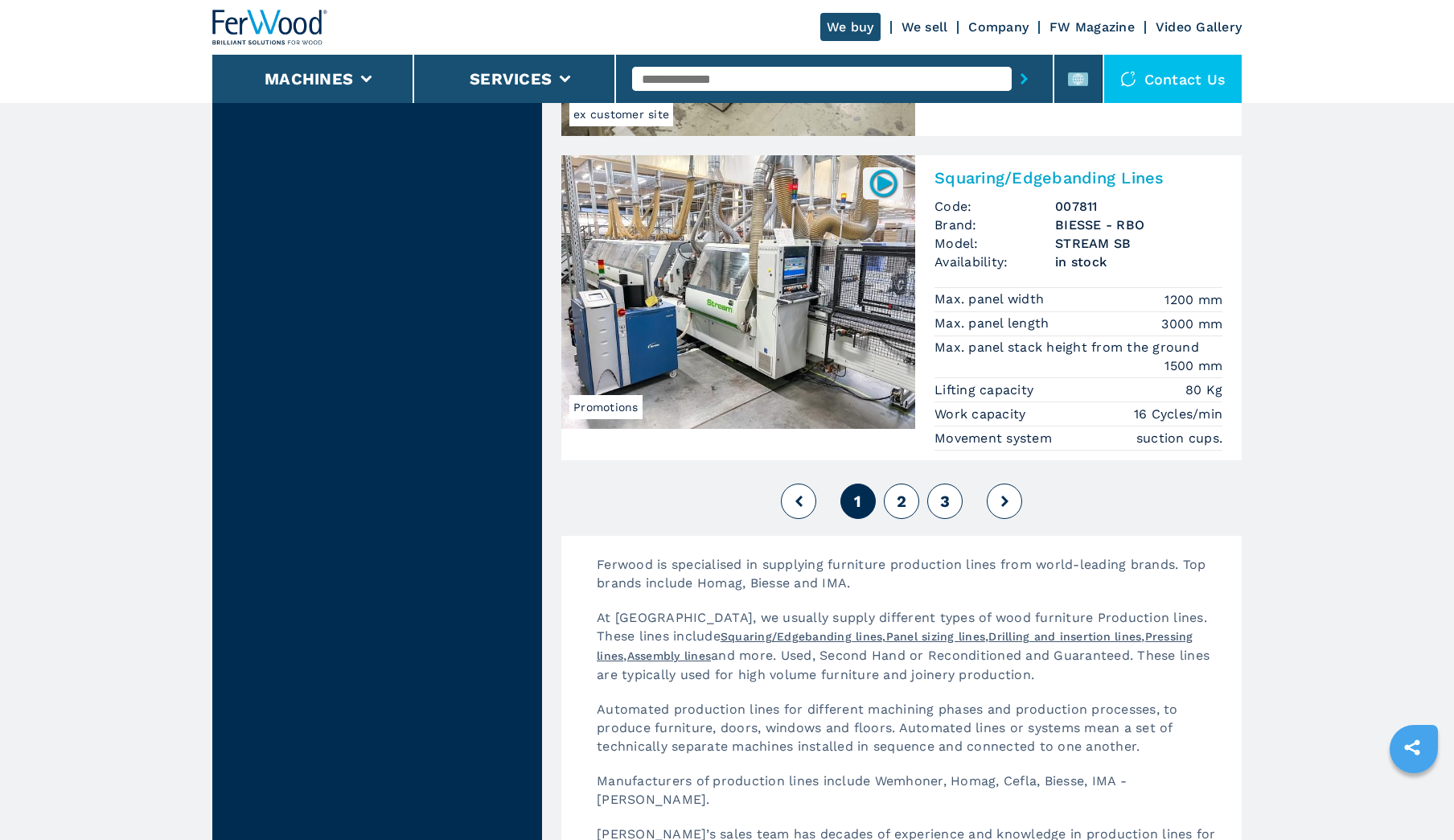
scroll to position [3619, 0]
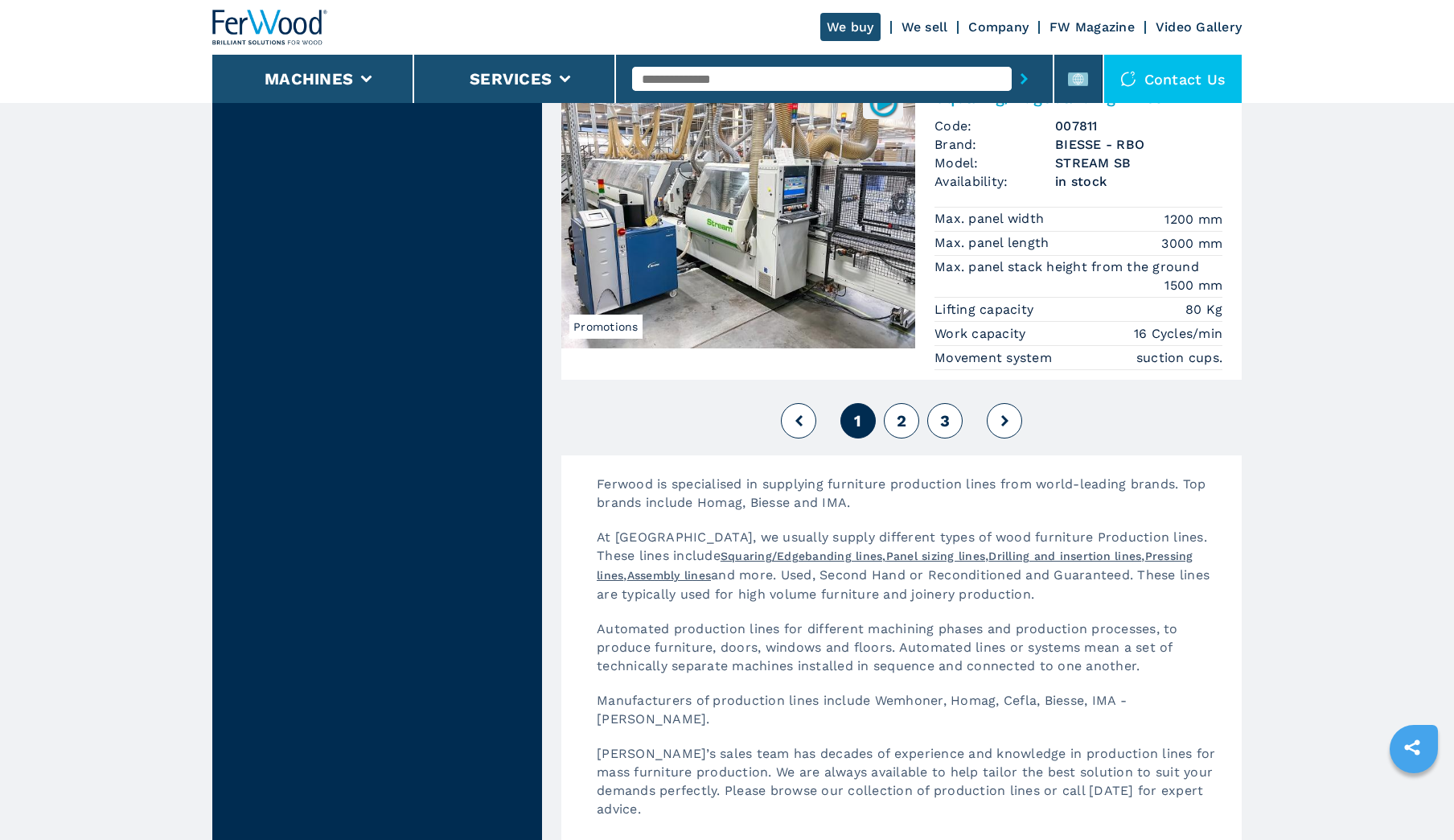
click at [900, 420] on span "2" at bounding box center [901, 420] width 10 height 19
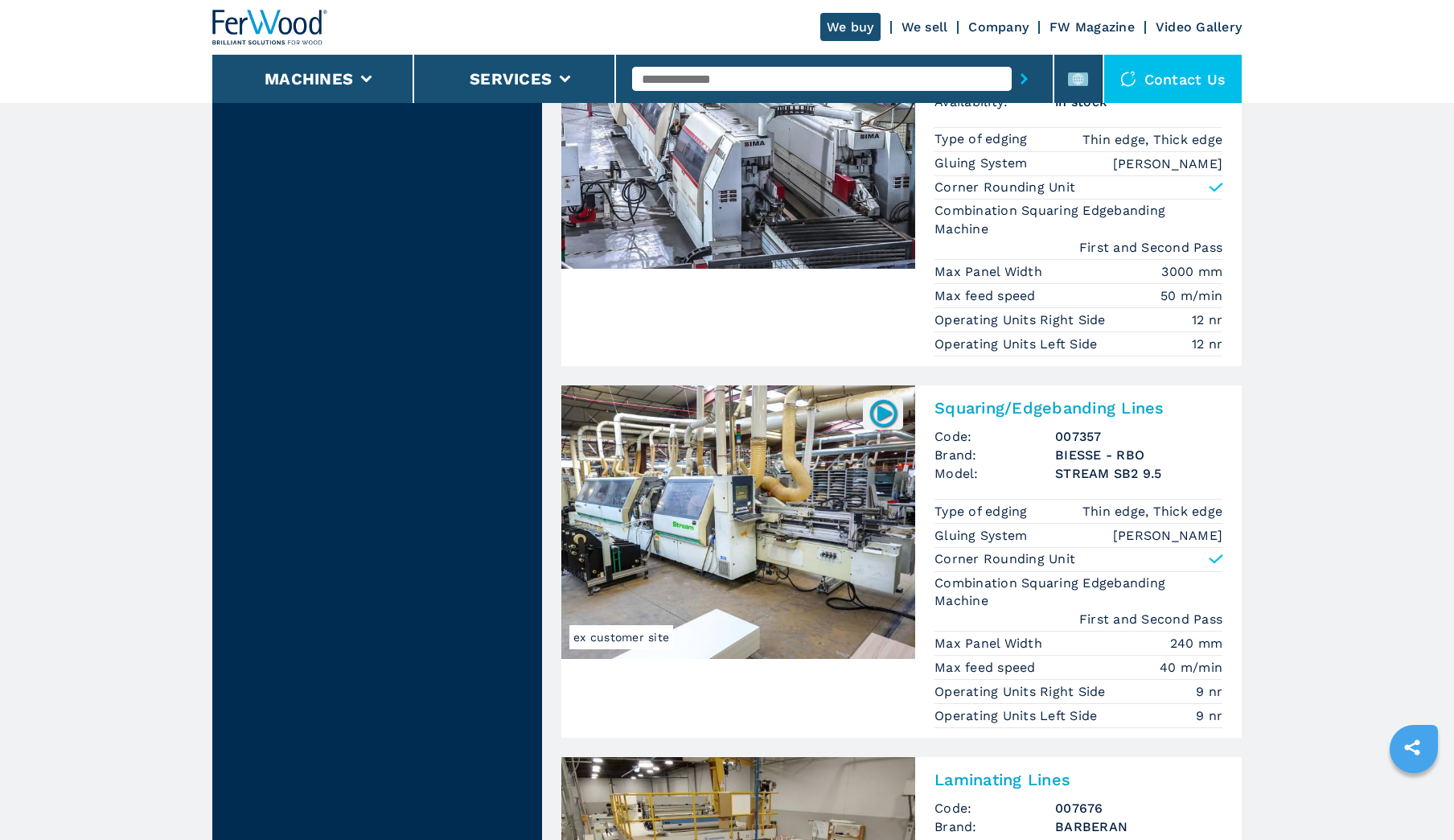
scroll to position [3700, 0]
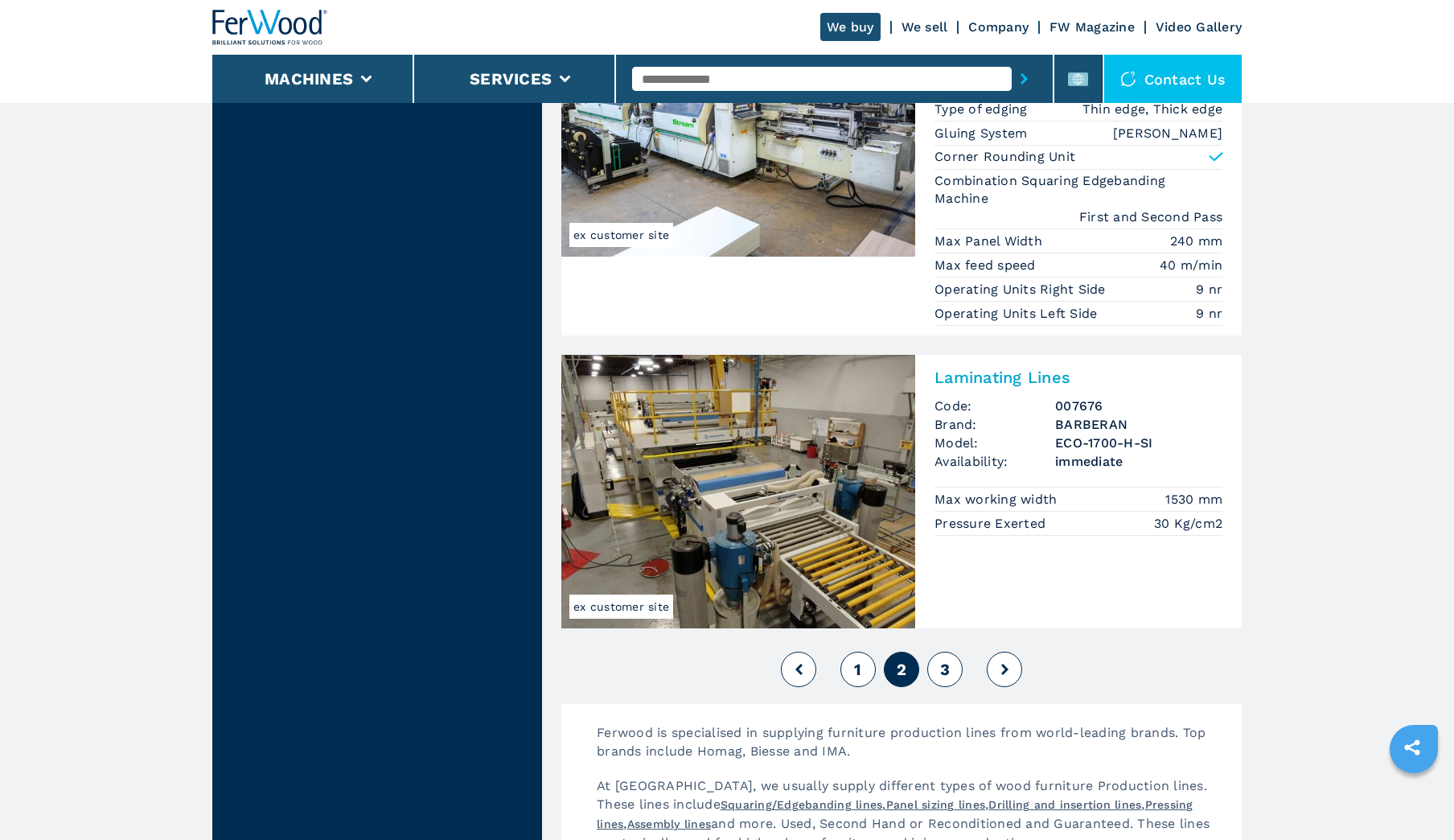
click at [949, 660] on span "3" at bounding box center [944, 669] width 10 height 19
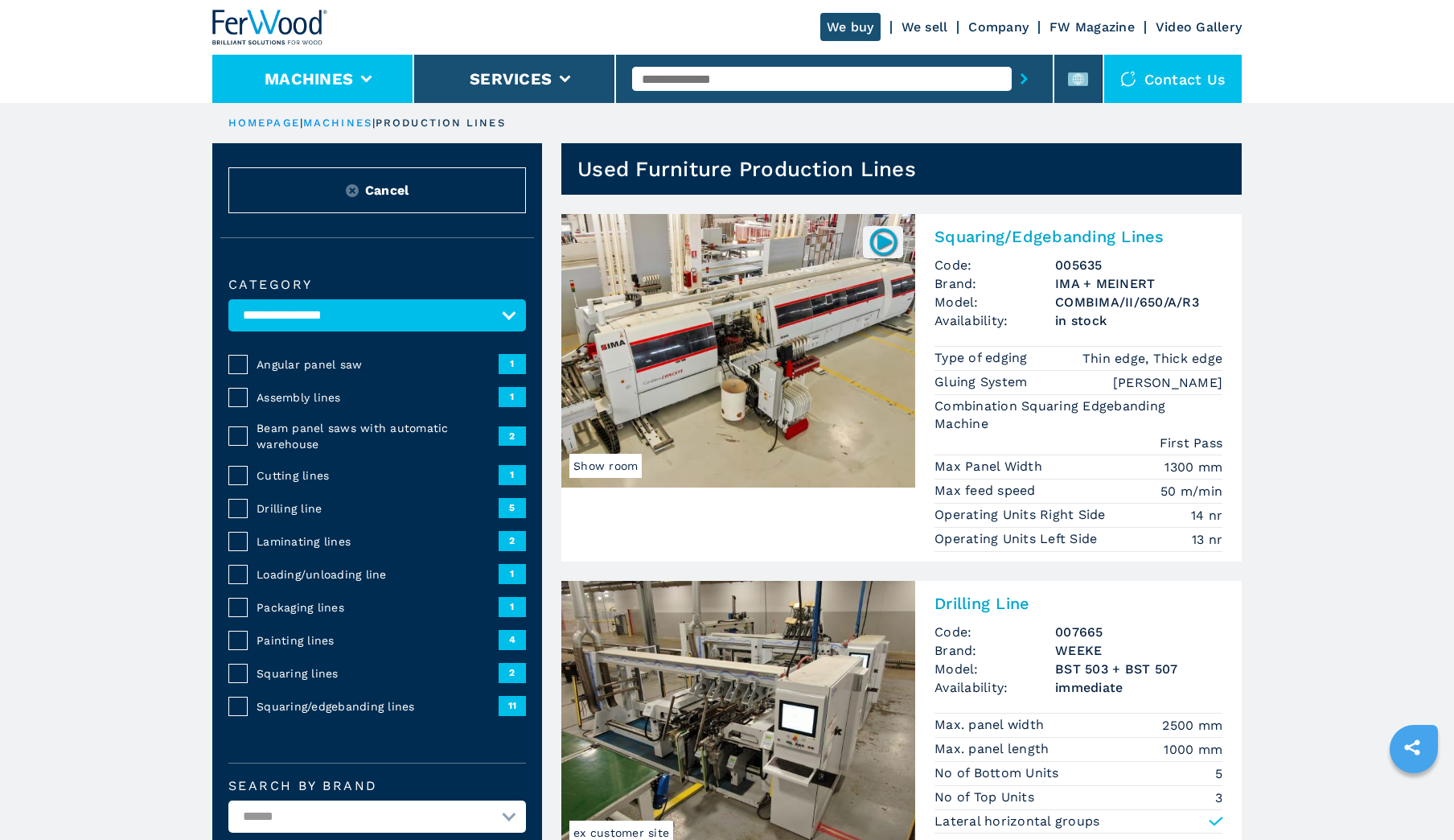
click at [366, 71] on li "Machines" at bounding box center [313, 78] width 201 height 48
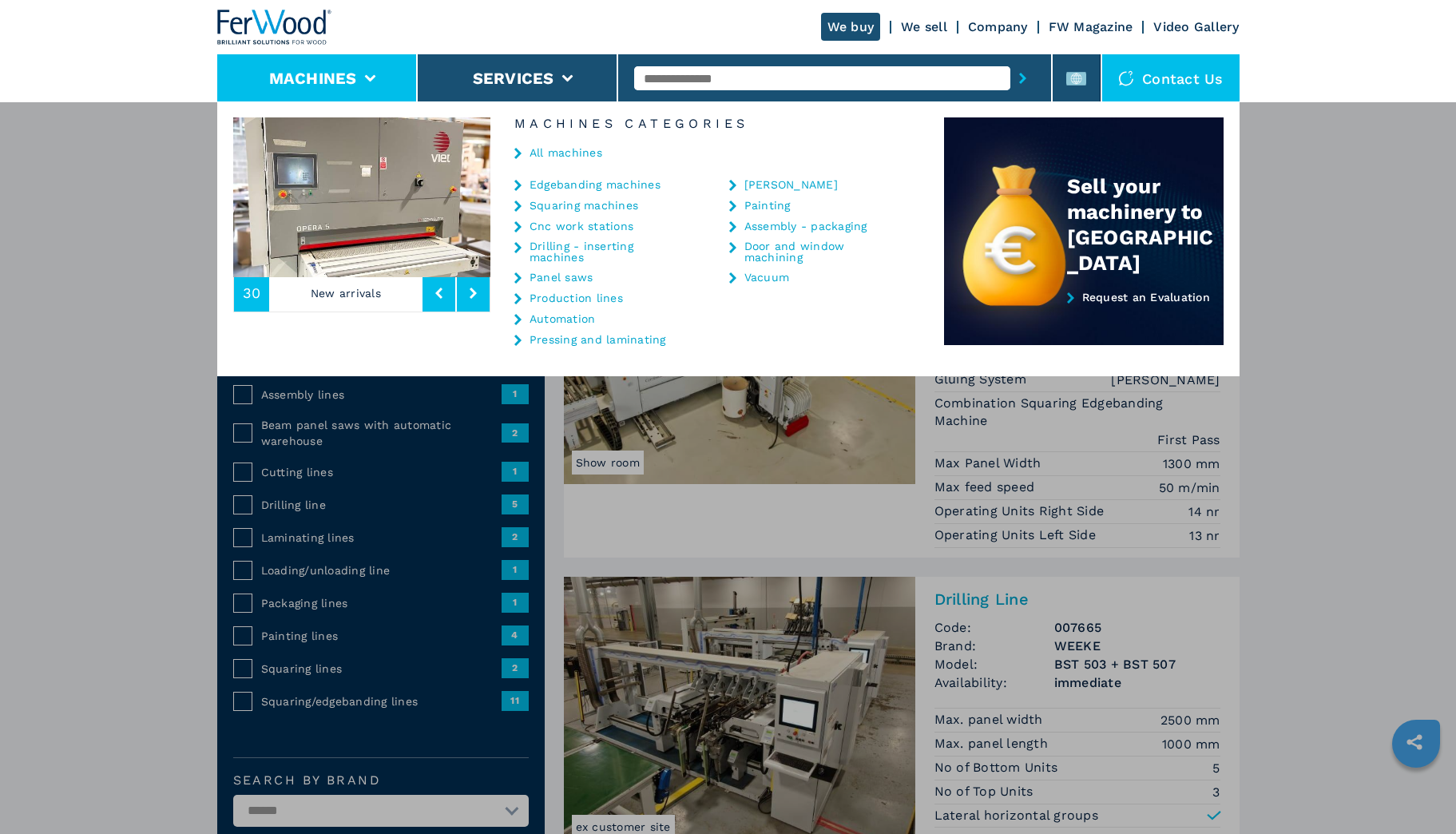
click at [584, 247] on link "Drilling - inserting machines" at bounding box center [610, 251] width 160 height 23
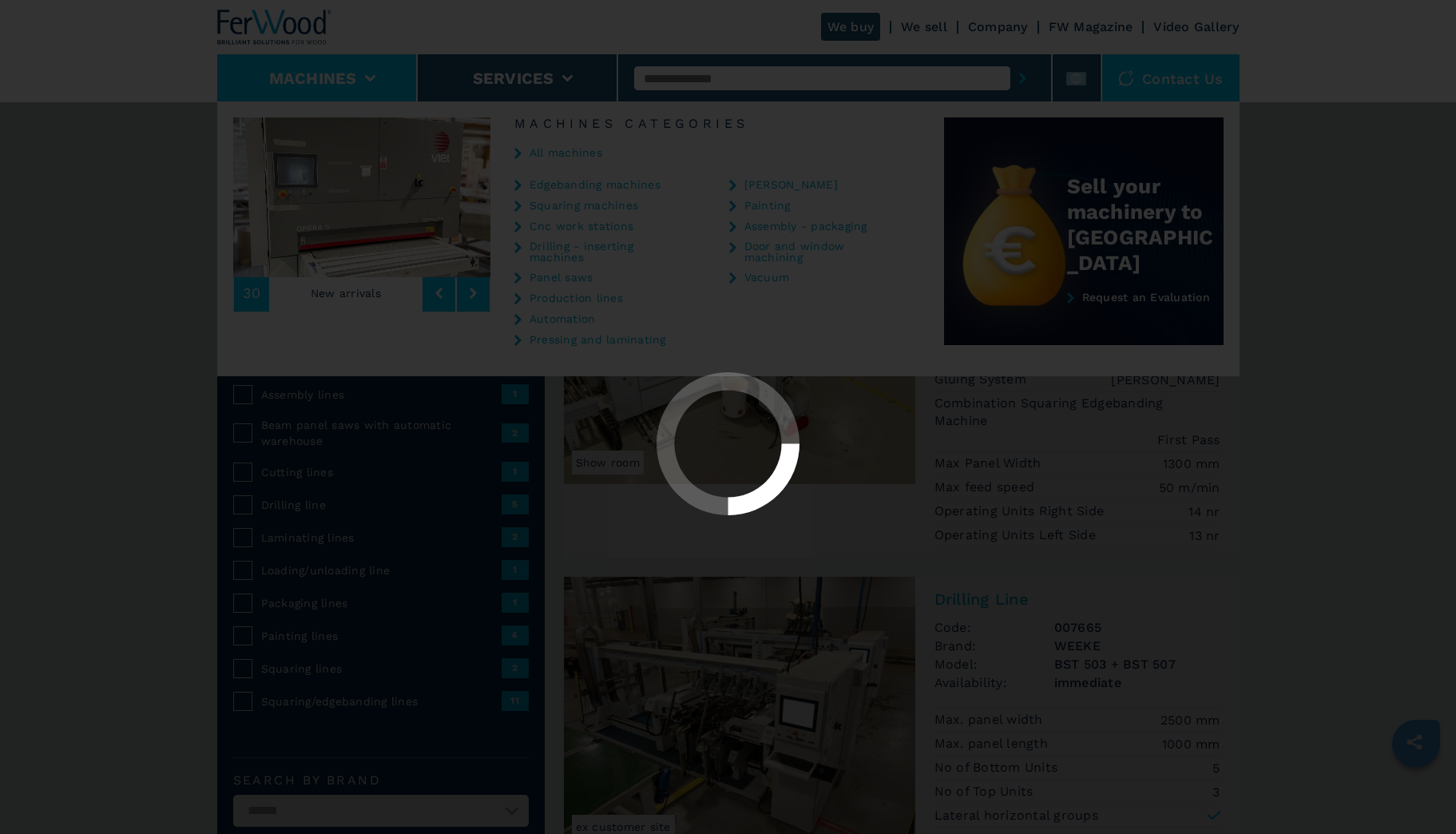
select select "**********"
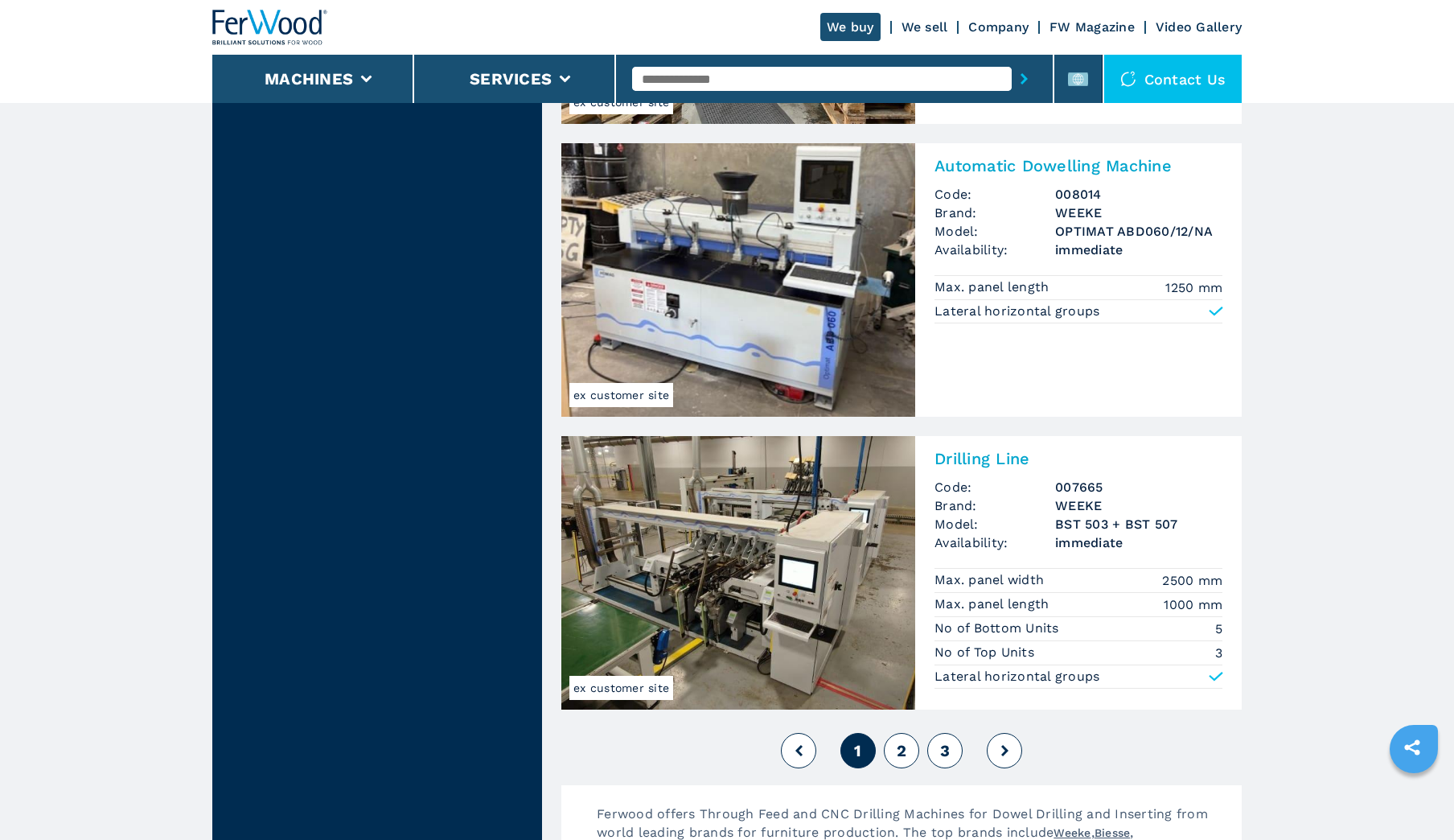
scroll to position [3458, 0]
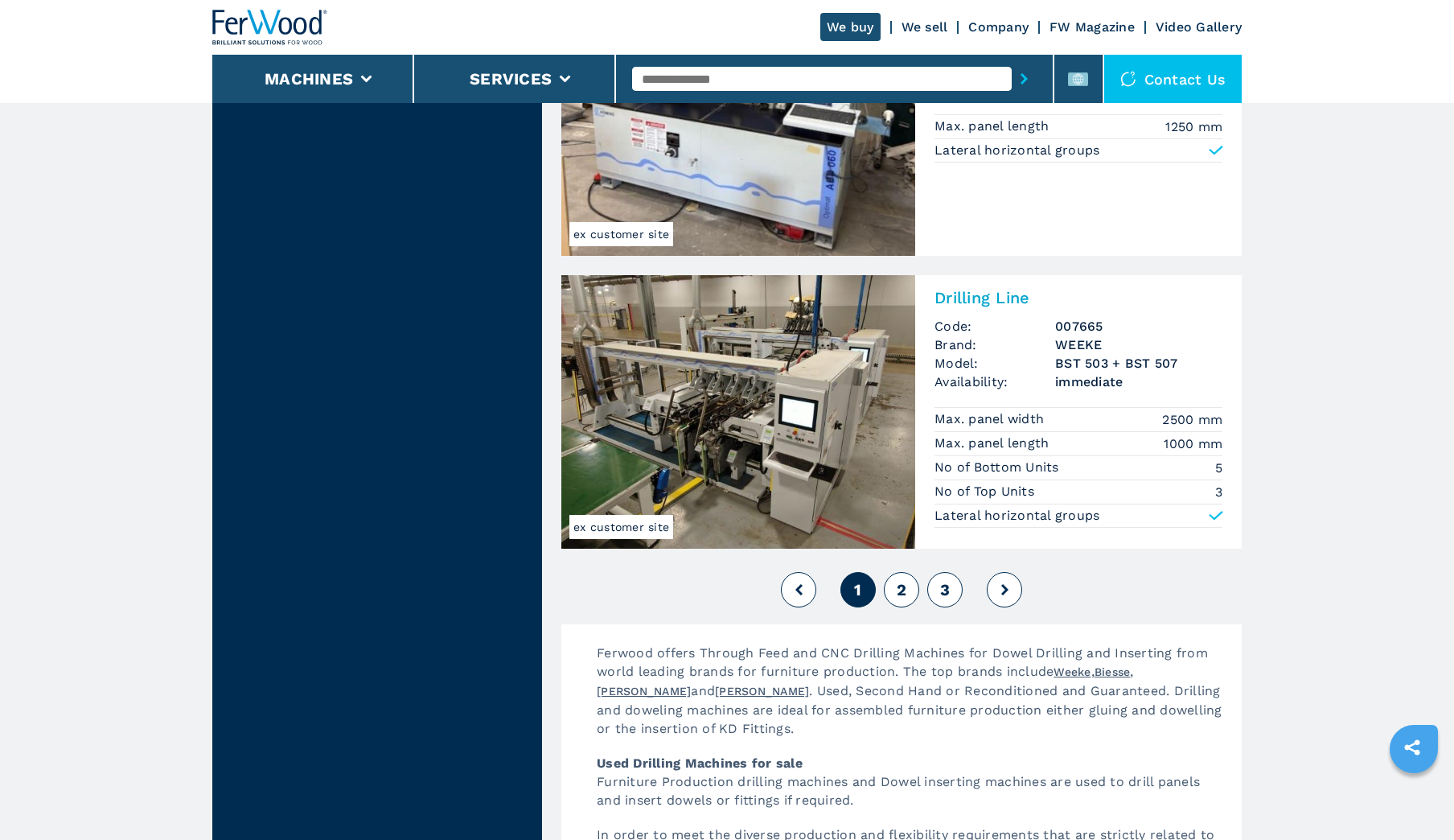
click at [942, 590] on span "3" at bounding box center [944, 589] width 10 height 19
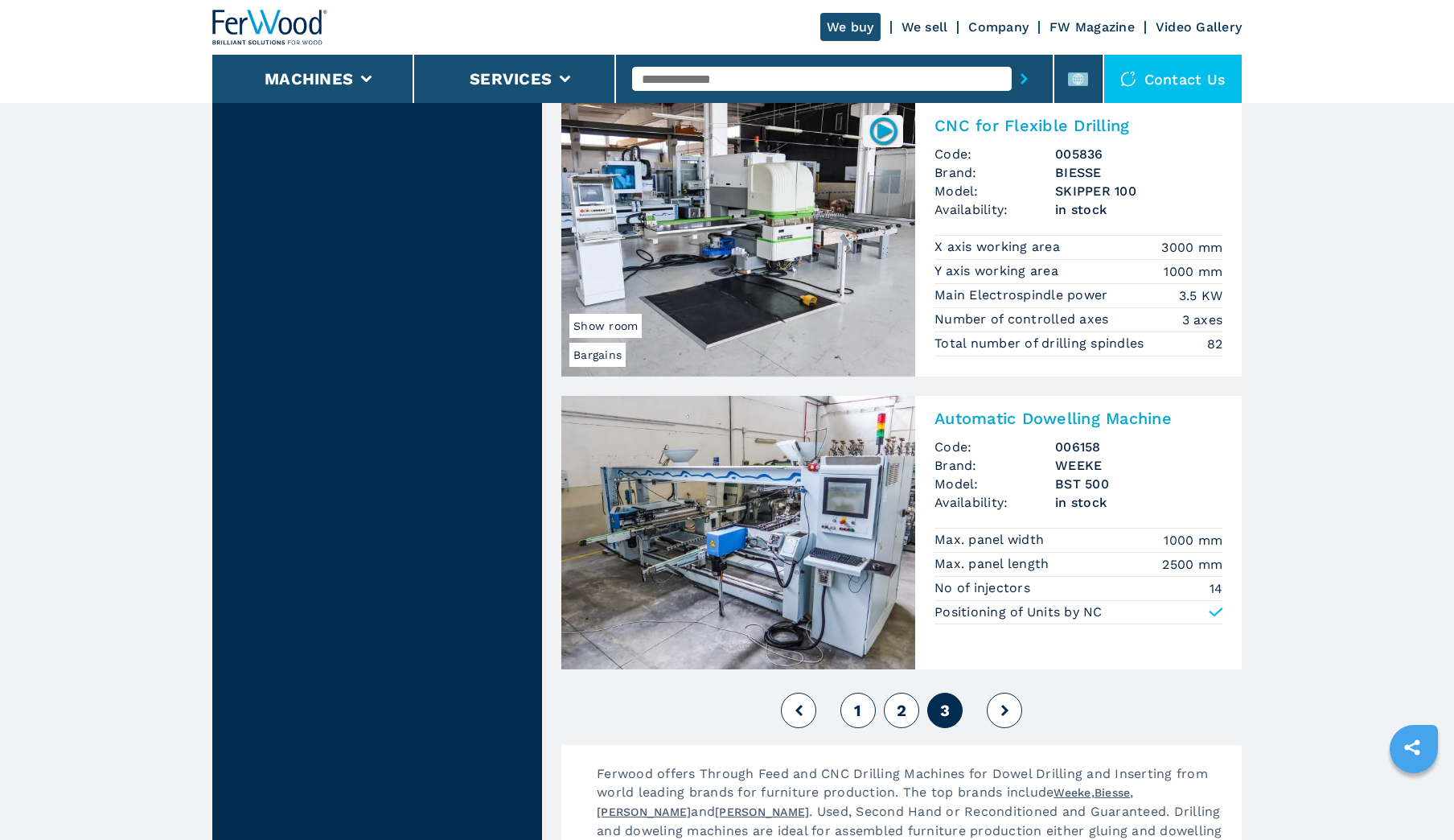
scroll to position [3539, 0]
